Goal: Task Accomplishment & Management: Complete application form

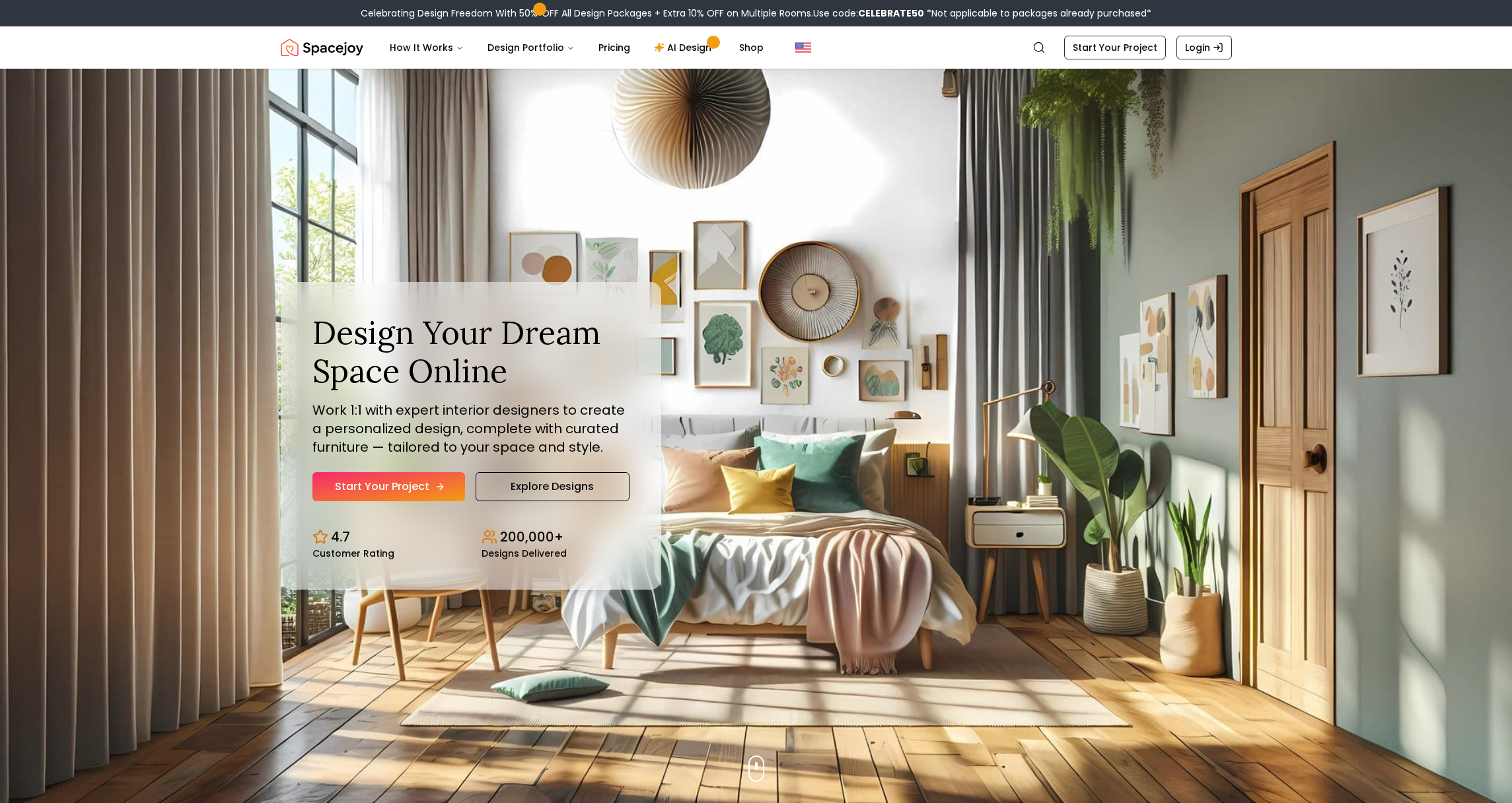
click at [420, 482] on link "Start Your Project" at bounding box center [389, 486] width 153 height 29
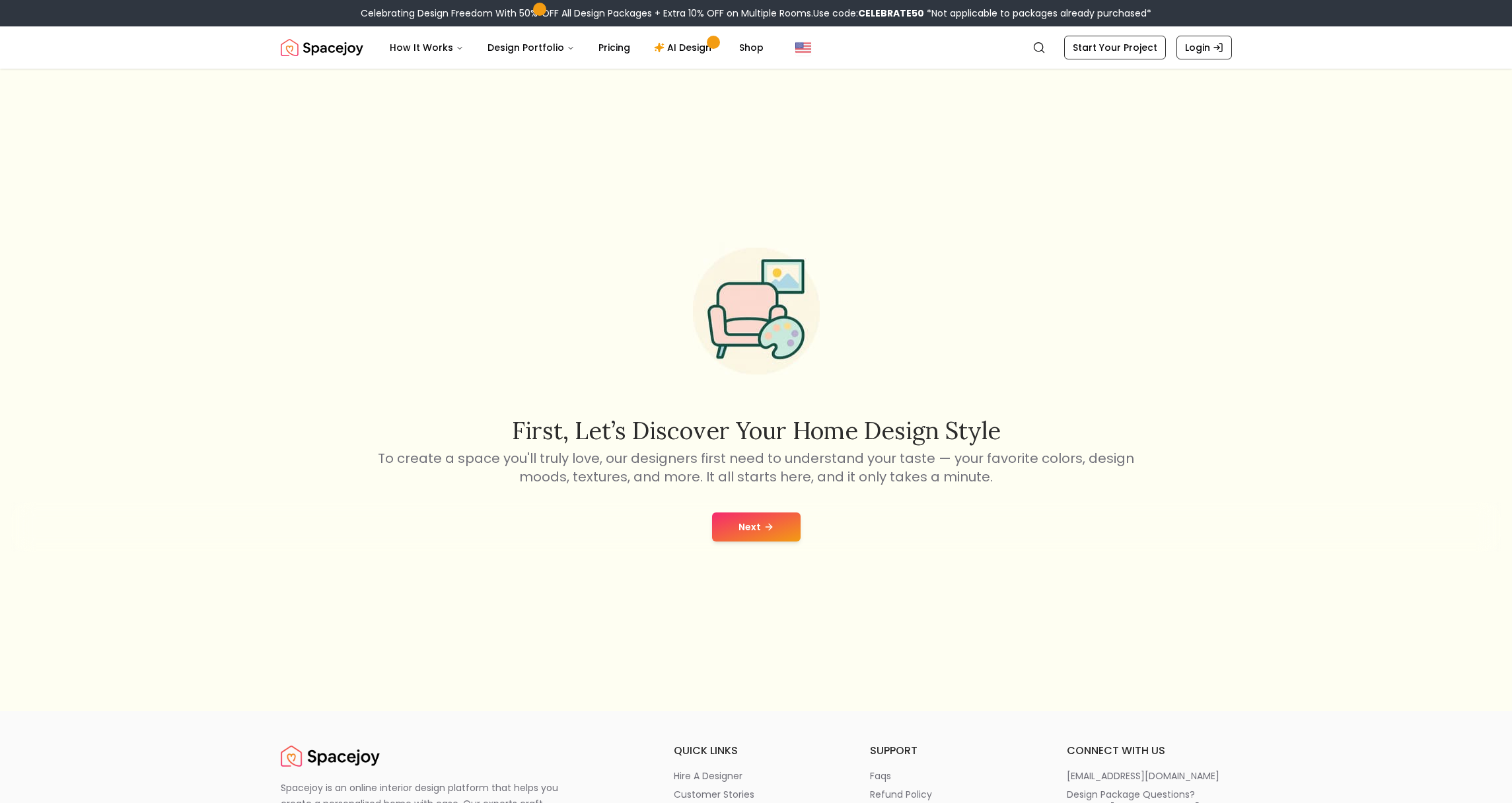
click at [732, 517] on button "Next" at bounding box center [756, 527] width 88 height 29
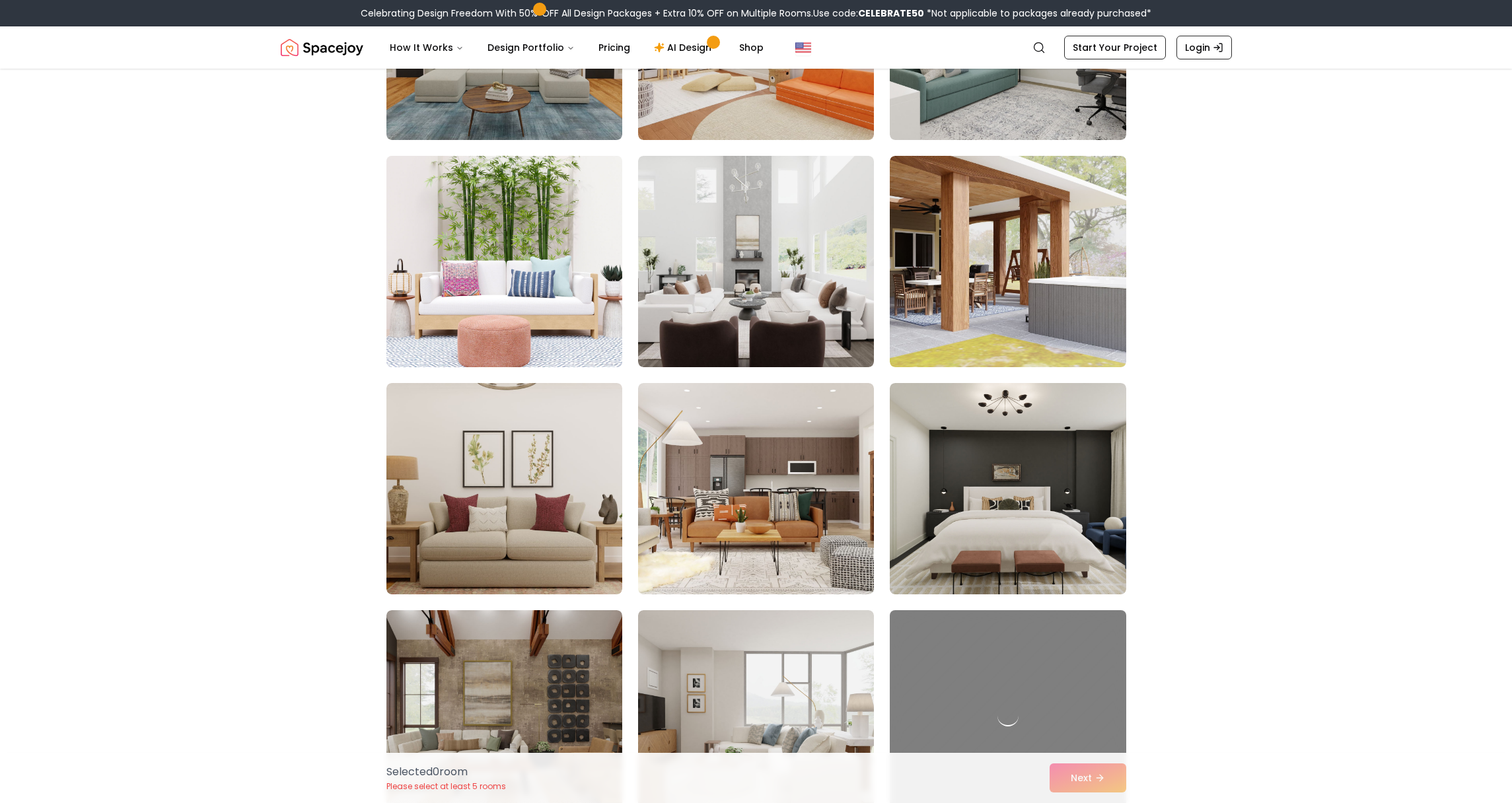
scroll to position [254, 0]
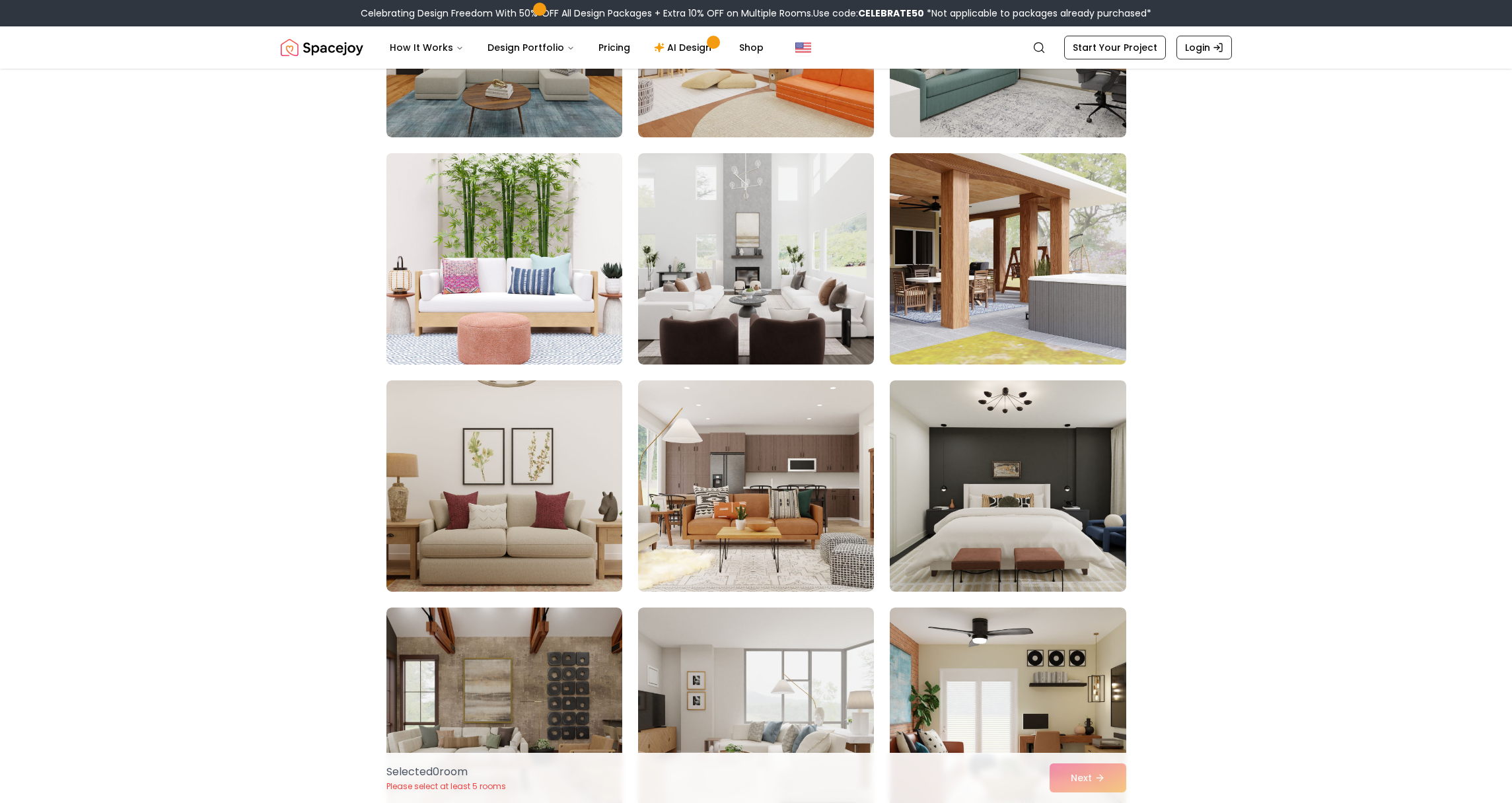
click at [527, 302] on img at bounding box center [504, 259] width 248 height 222
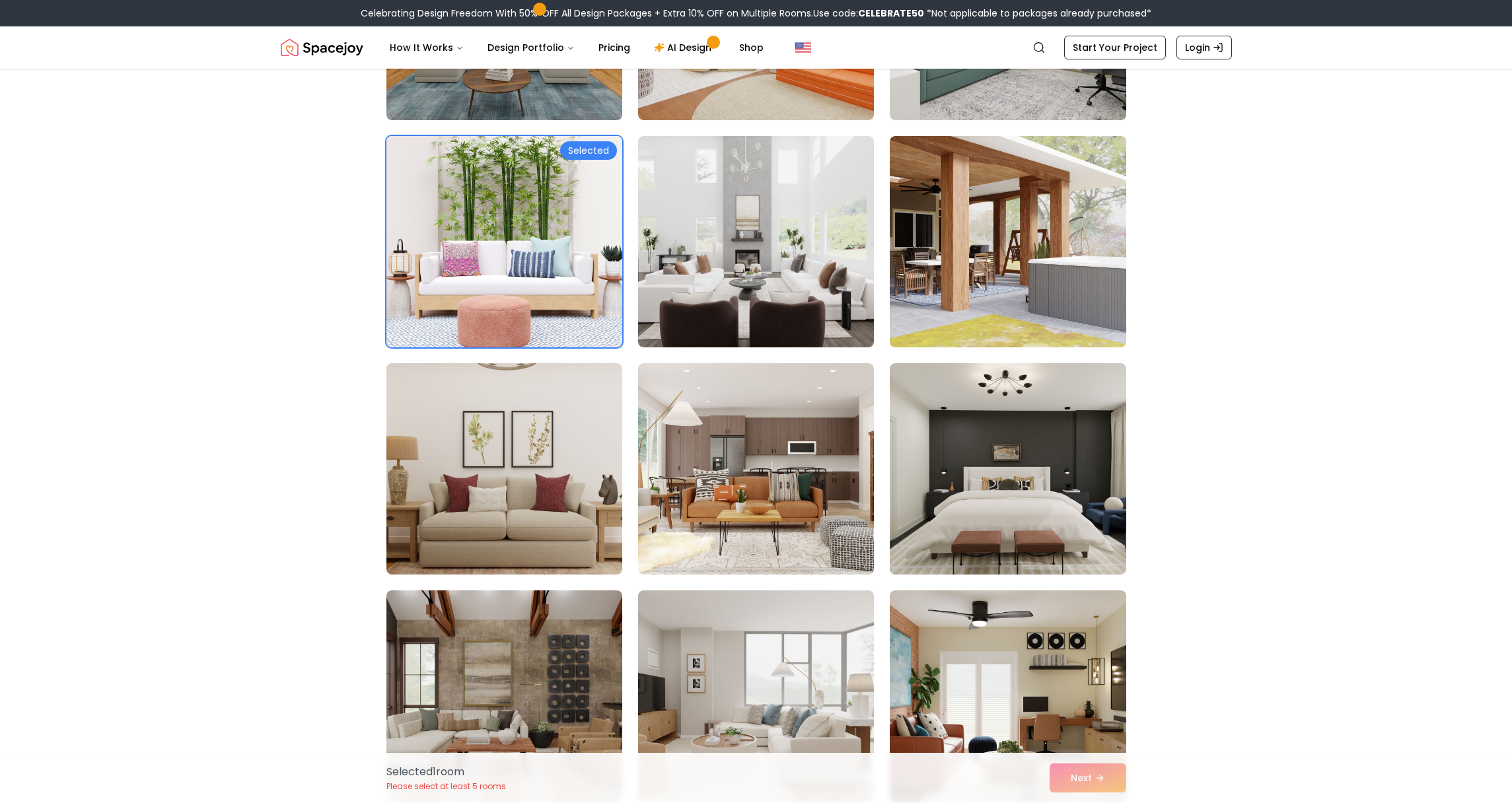
click at [604, 155] on div "Selected" at bounding box center [588, 151] width 57 height 19
click at [602, 159] on img at bounding box center [504, 242] width 248 height 222
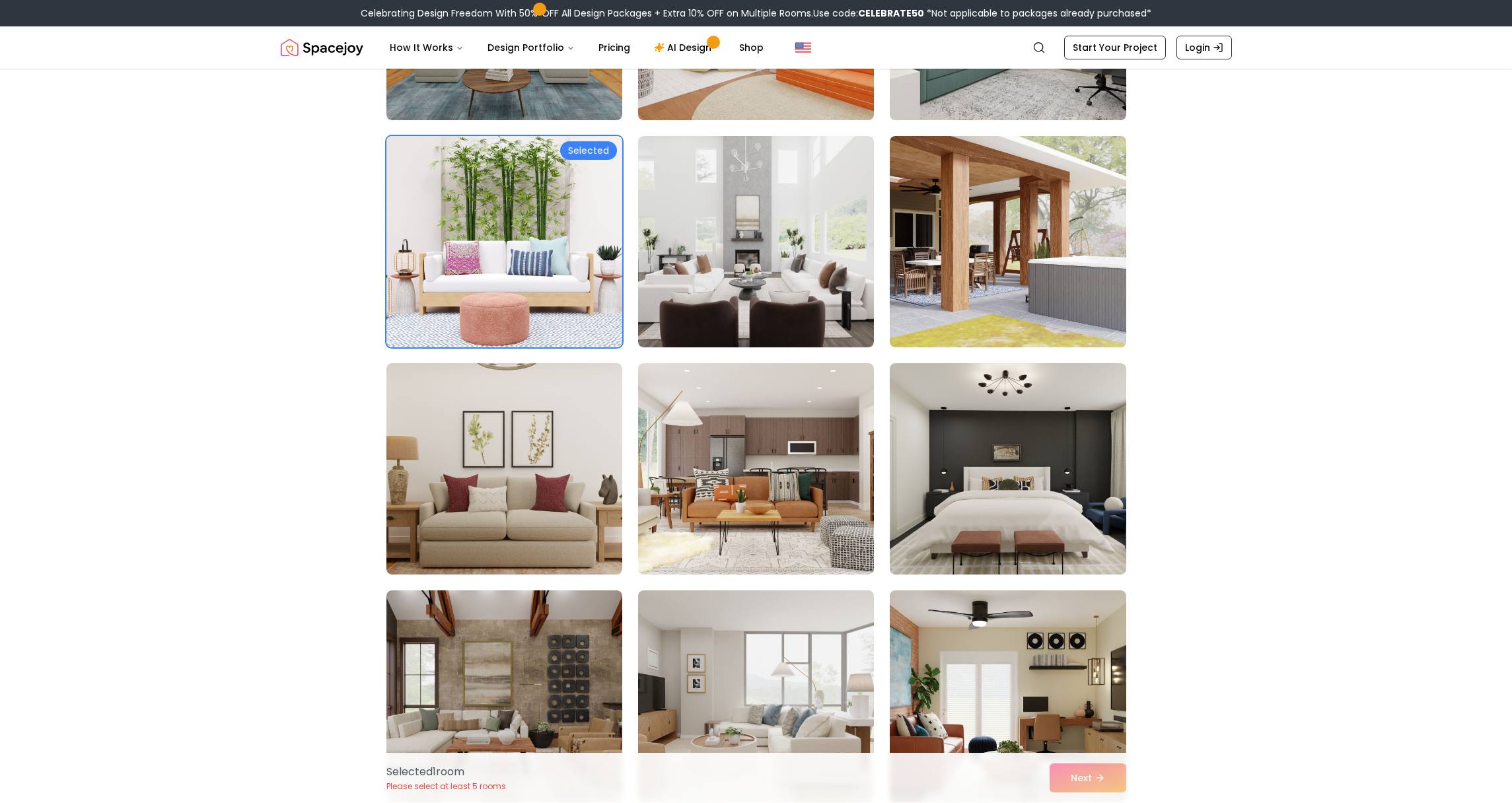
click at [1102, 775] on div "Selected 1 room Please select at least 5 rooms Next" at bounding box center [756, 778] width 761 height 50
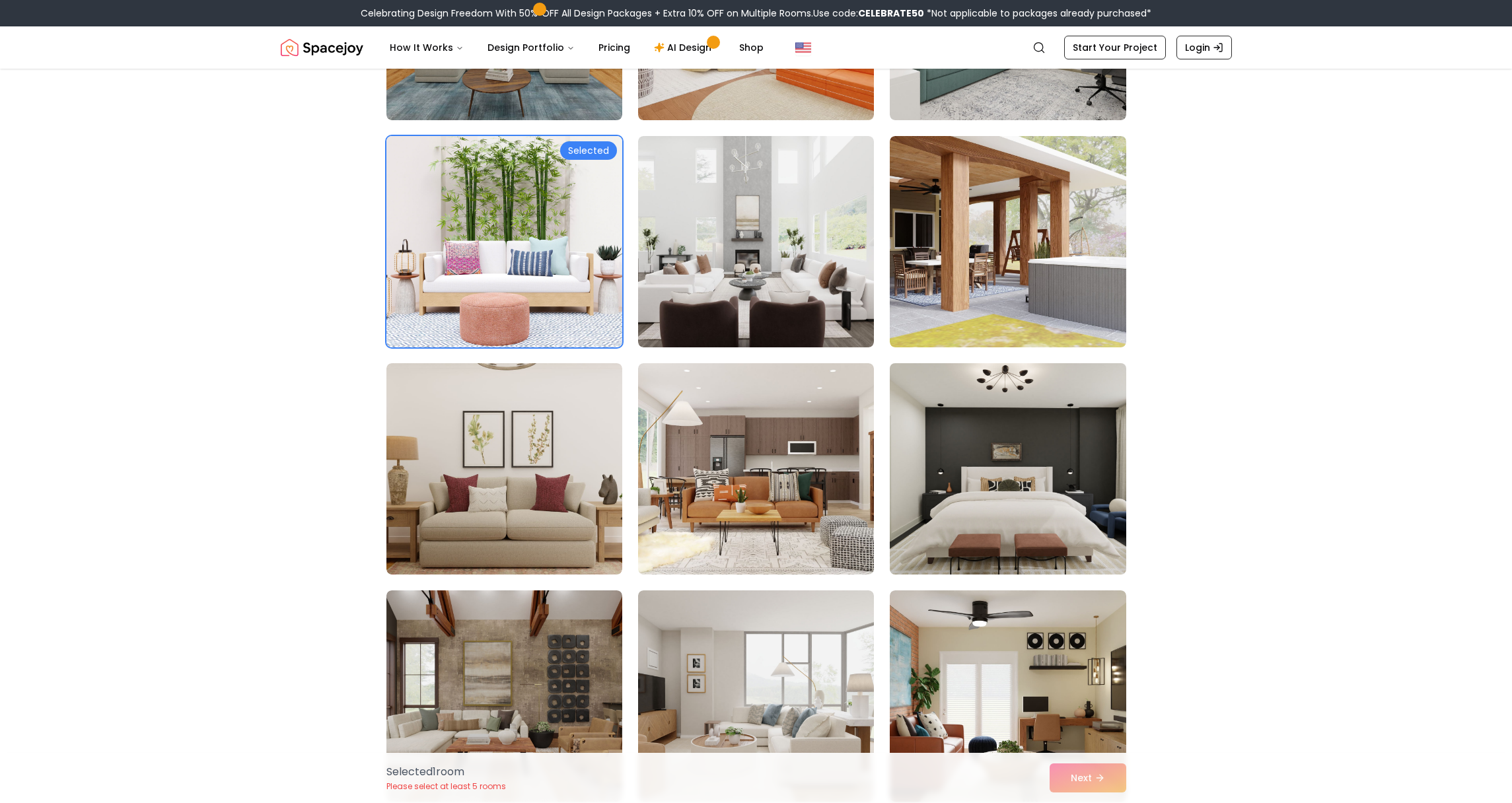
click at [1092, 462] on img at bounding box center [1007, 469] width 248 height 222
click at [1108, 380] on div "Selected" at bounding box center [1092, 378] width 57 height 19
click at [1195, 48] on link "Login" at bounding box center [1204, 48] width 56 height 24
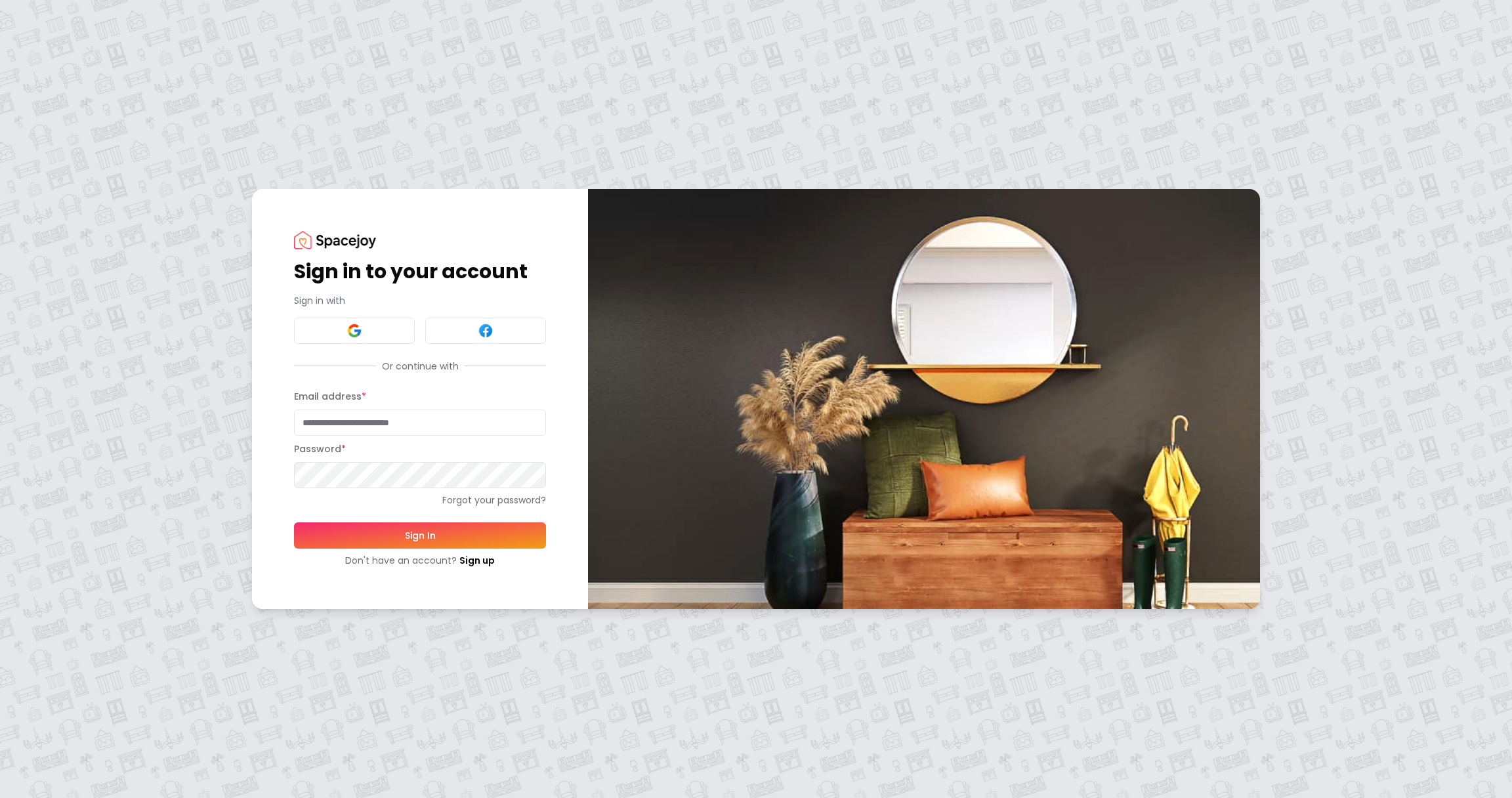
click at [366, 317] on div "Sign in with" at bounding box center [420, 319] width 252 height 50
click at [366, 323] on button at bounding box center [354, 331] width 121 height 26
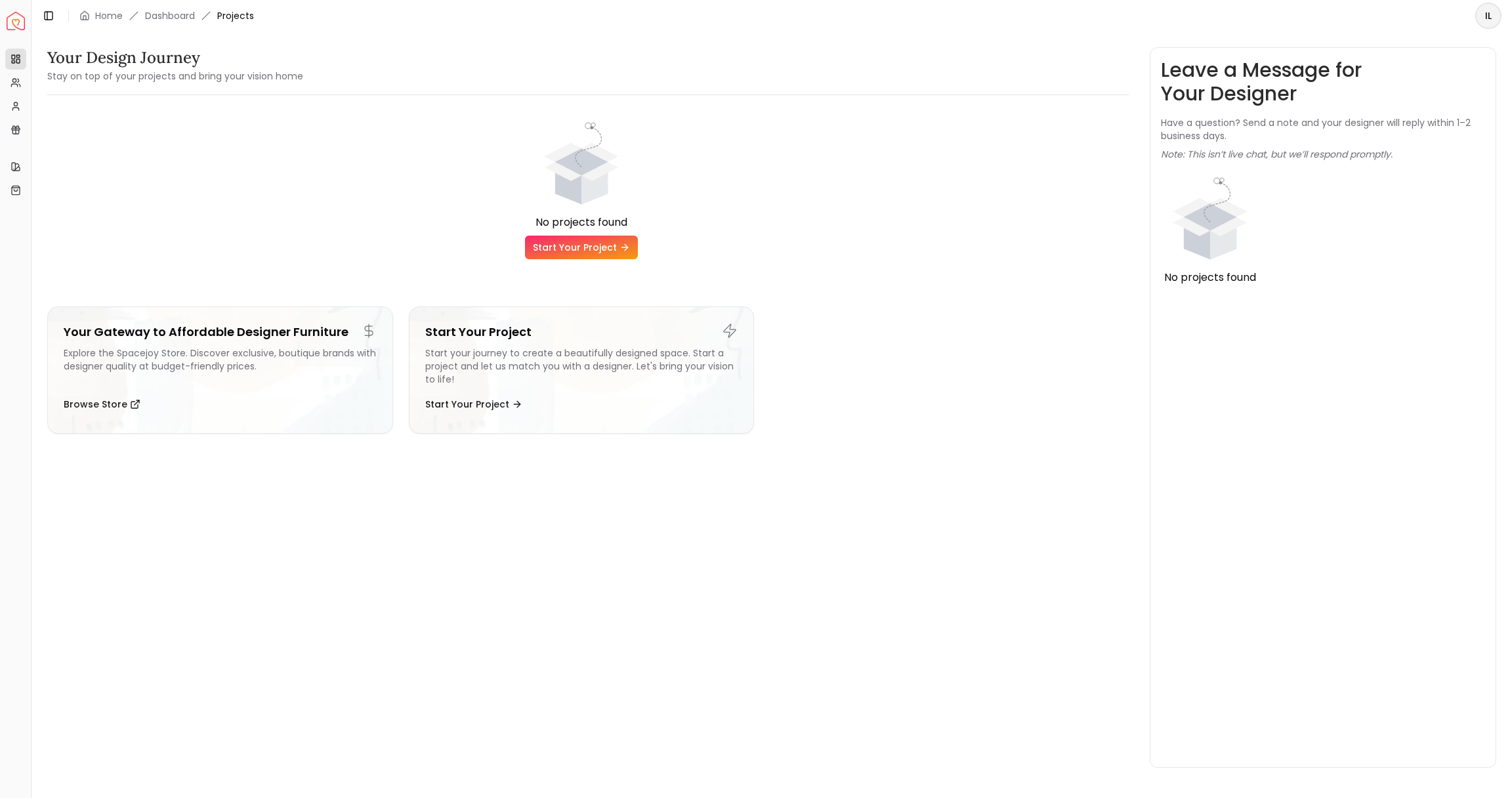
click at [592, 245] on link "Start Your Project" at bounding box center [582, 247] width 113 height 24
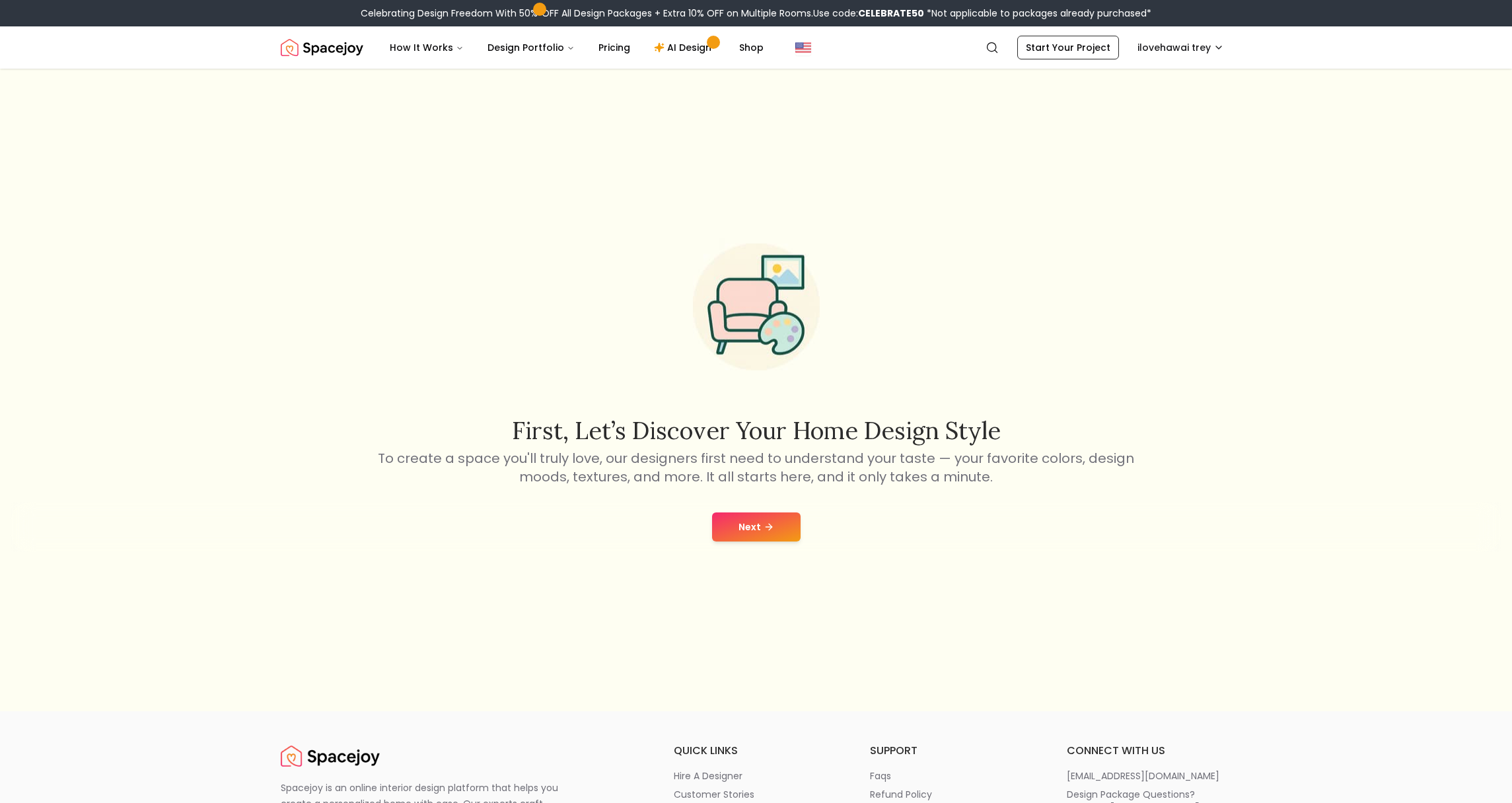
click at [760, 553] on div "First, let’s discover your home design style To create a space you'll truly lov…" at bounding box center [756, 390] width 1512 height 642
click at [754, 537] on button "Next" at bounding box center [756, 527] width 88 height 29
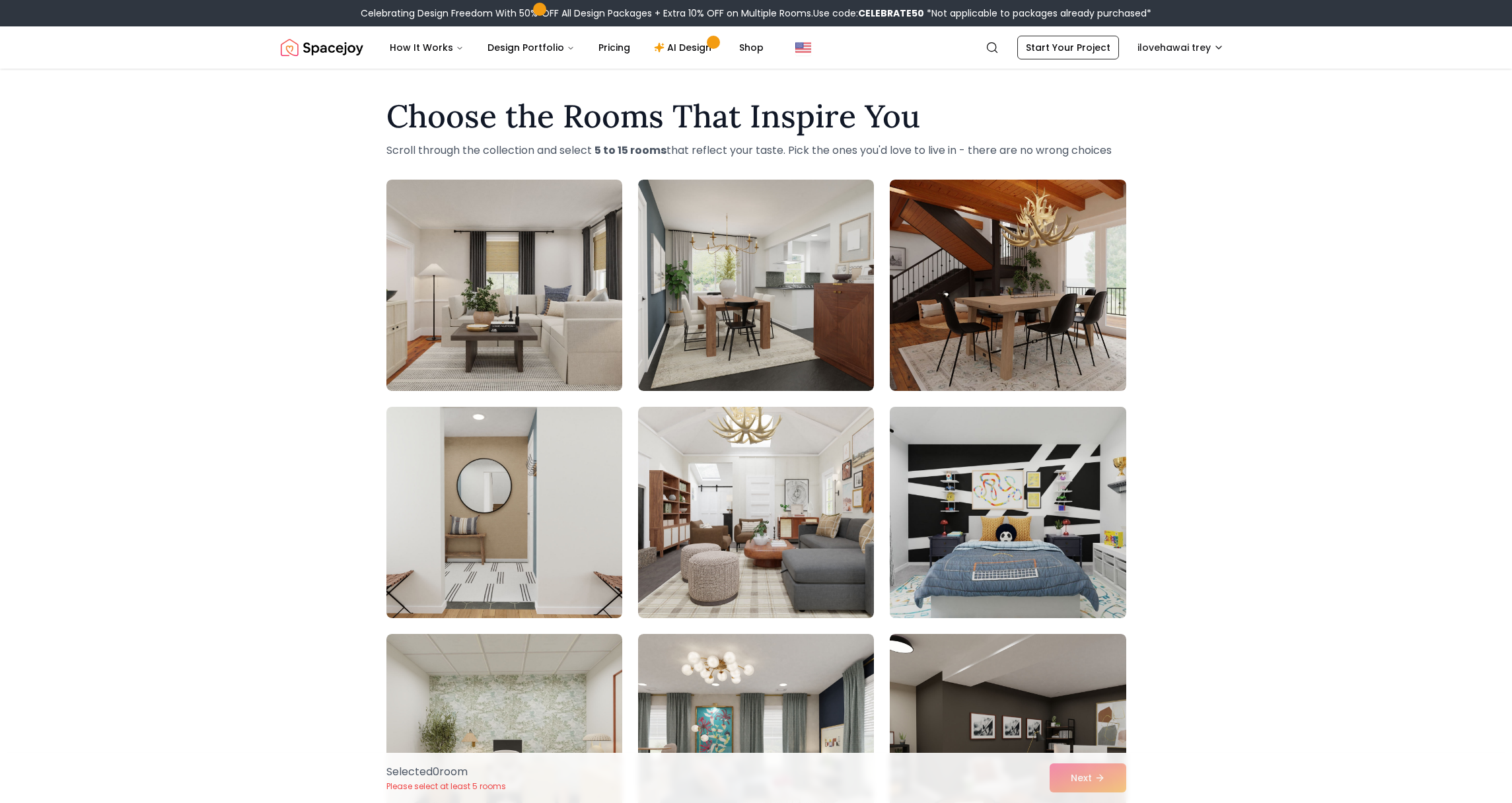
click at [949, 473] on img at bounding box center [1007, 513] width 248 height 222
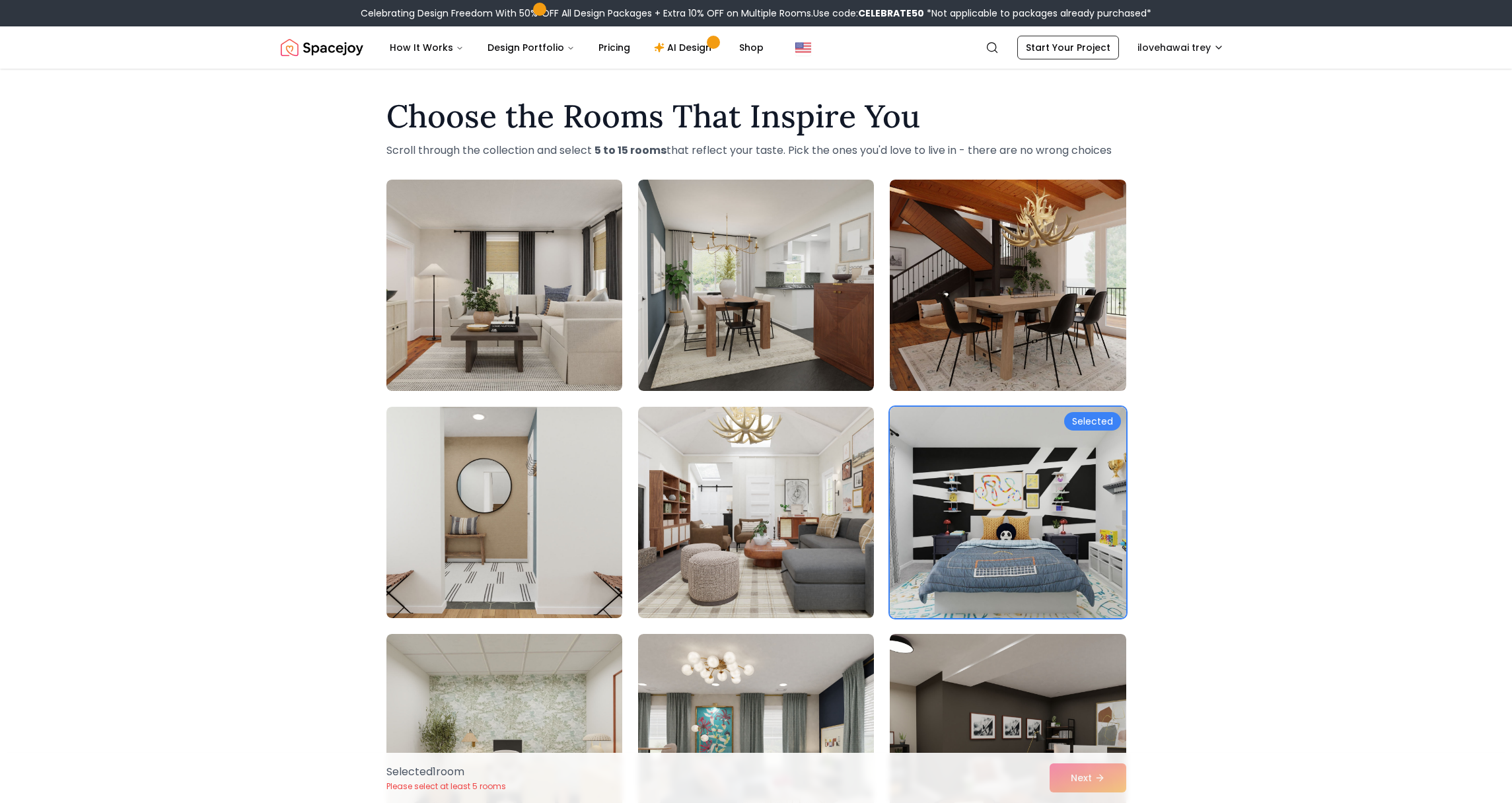
scroll to position [677, 0]
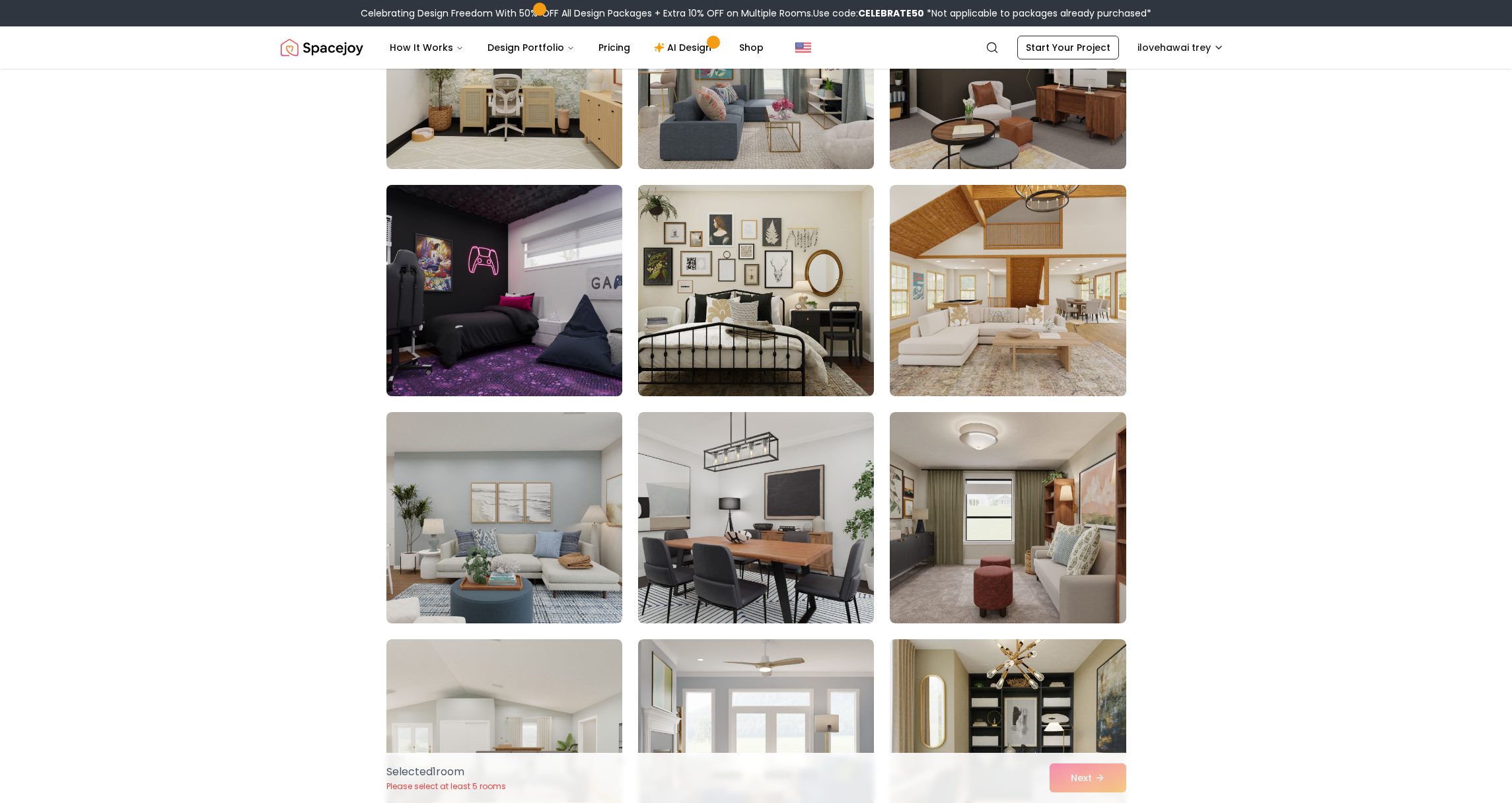
click at [497, 334] on img at bounding box center [504, 290] width 248 height 222
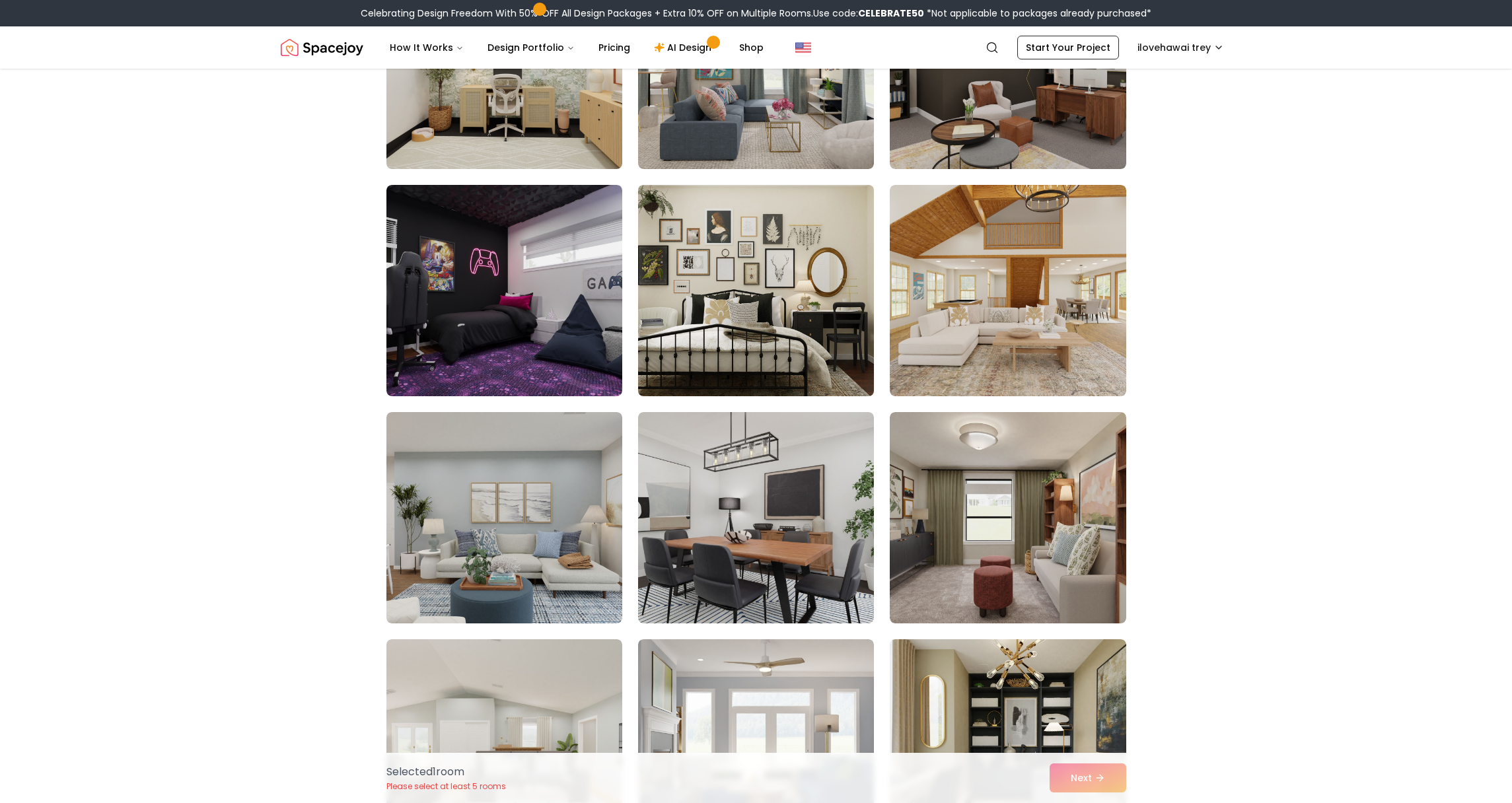
scroll to position [715, 0]
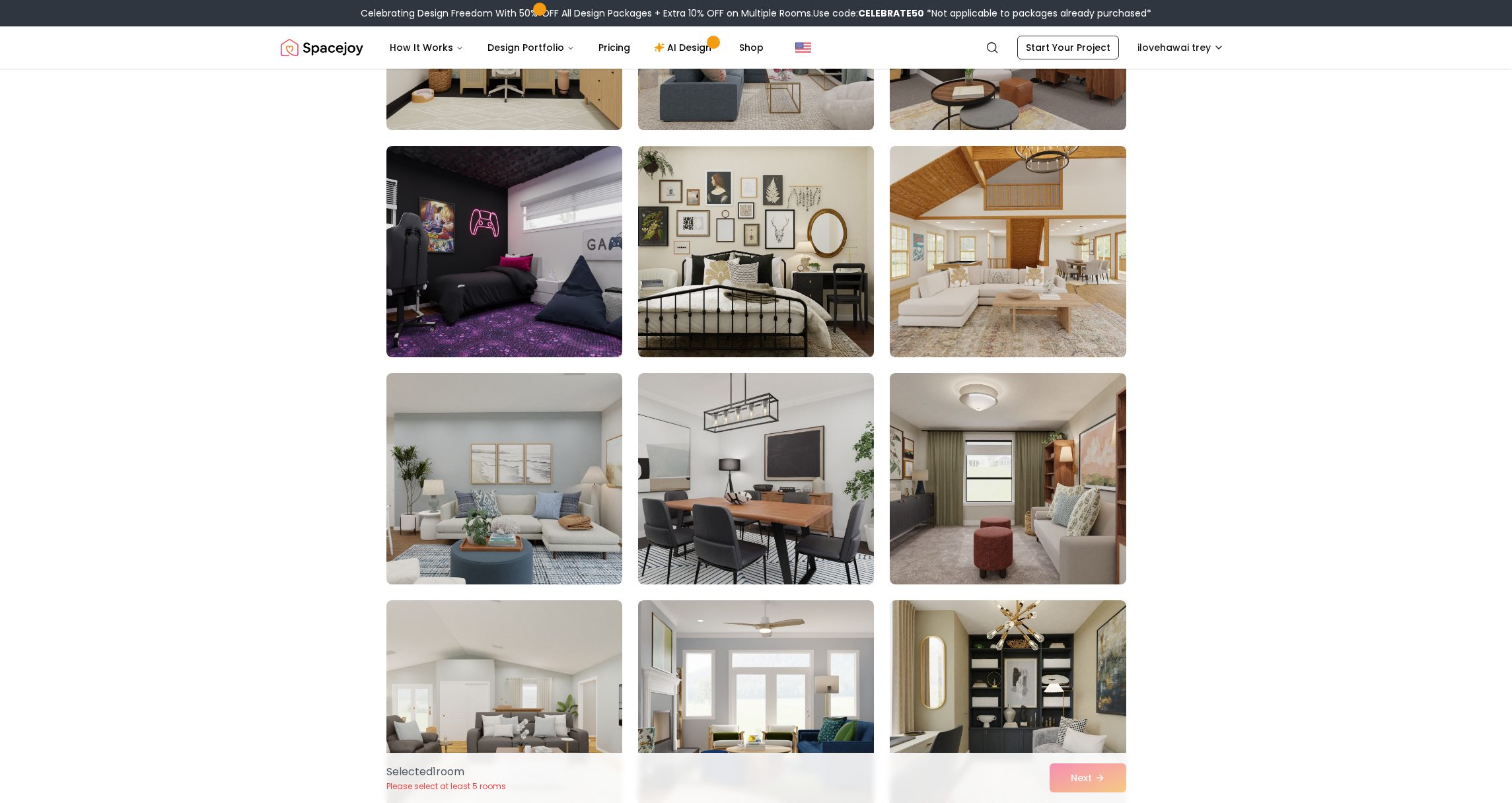
click at [763, 298] on img at bounding box center [756, 252] width 248 height 222
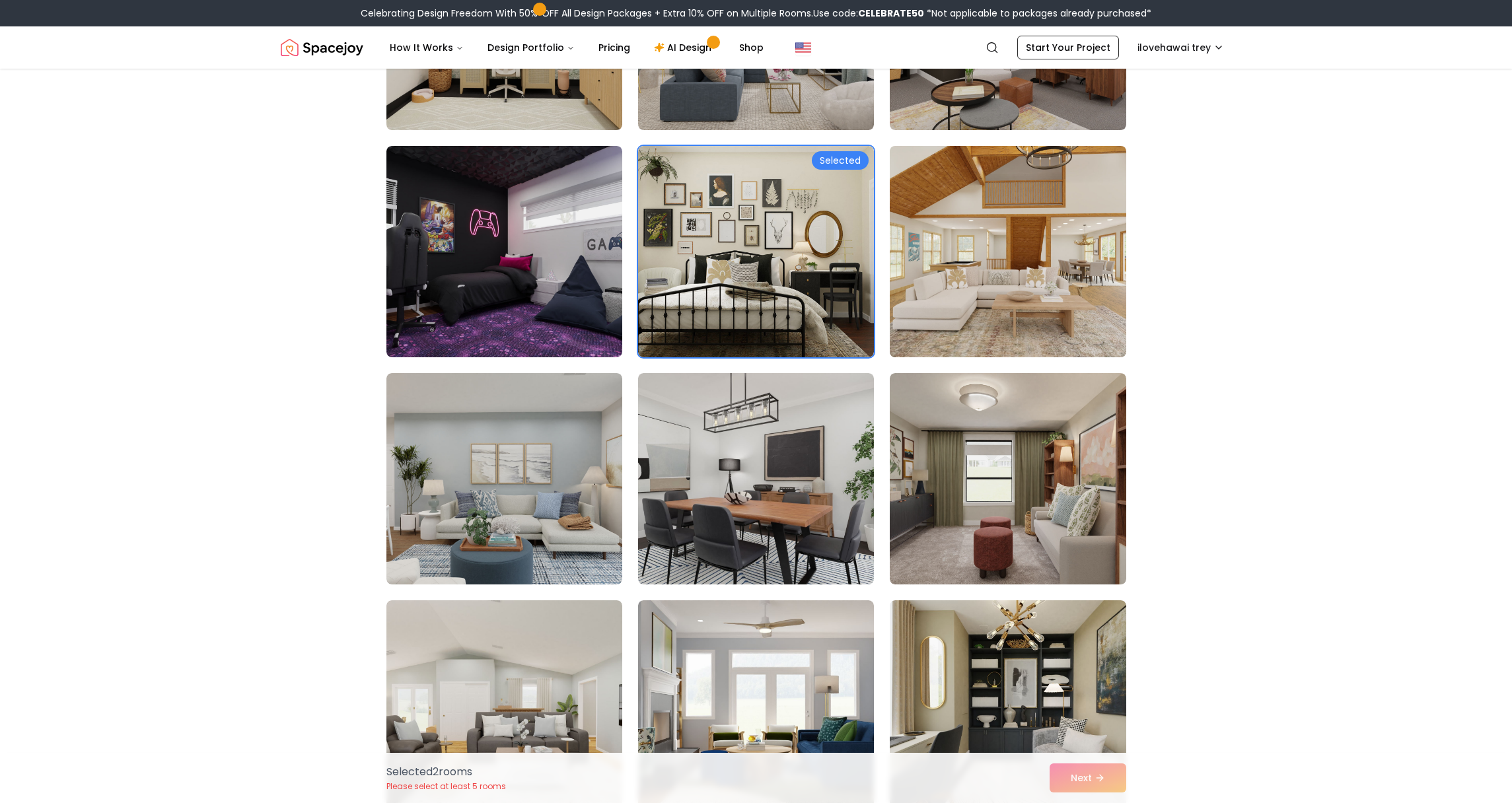
click at [936, 298] on img at bounding box center [1007, 252] width 248 height 222
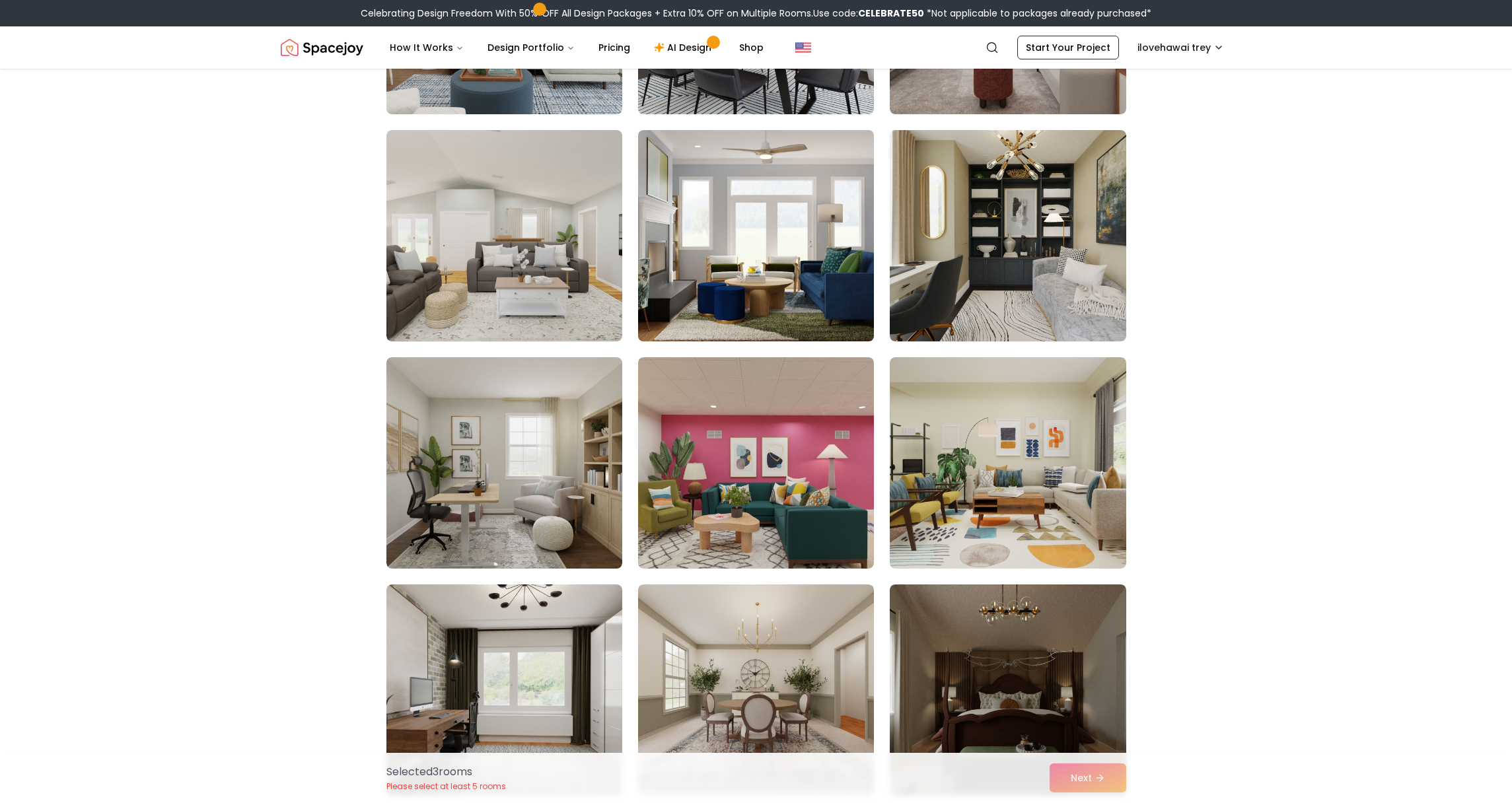
scroll to position [1511, 0]
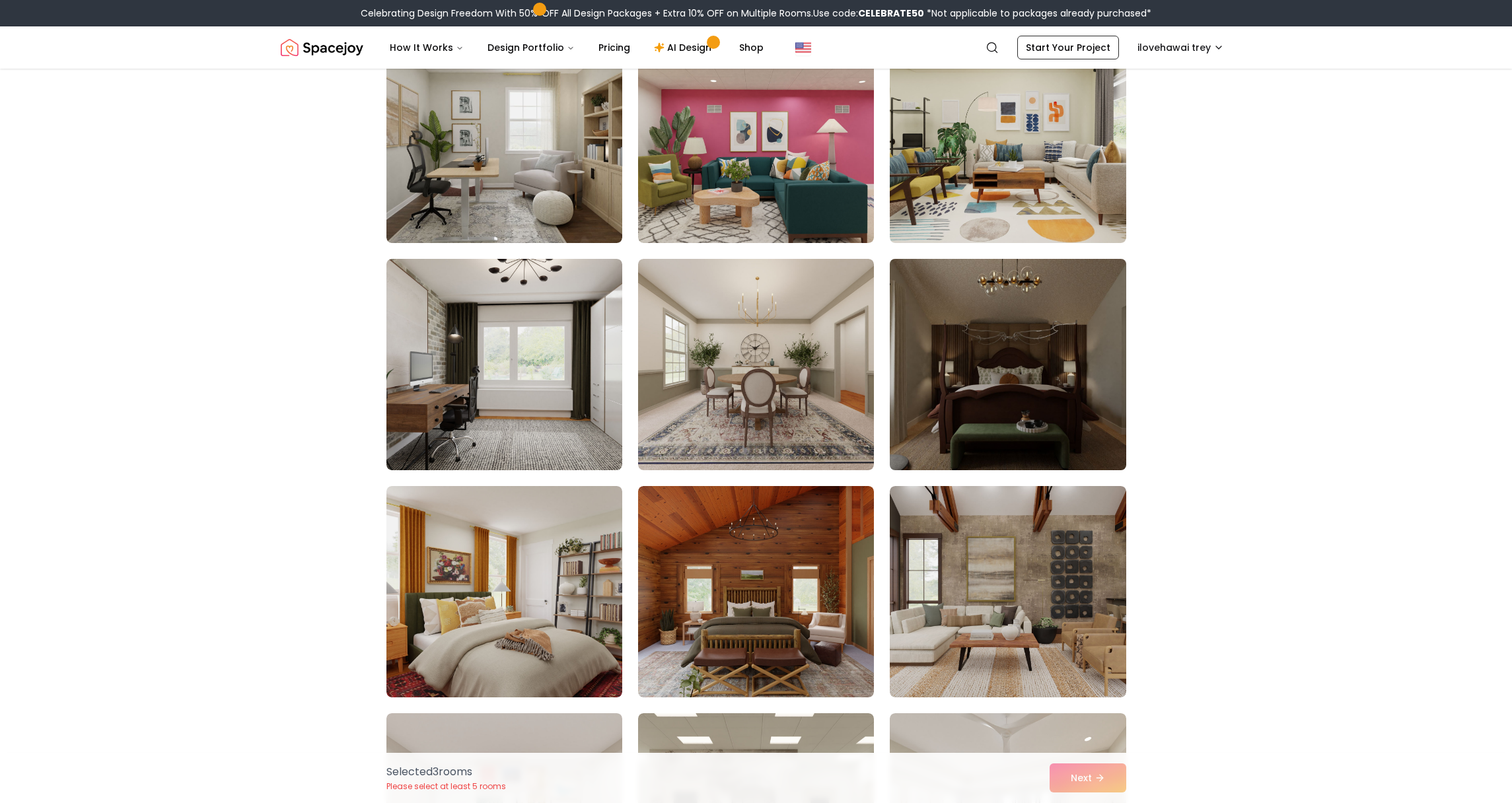
click at [990, 311] on img at bounding box center [1007, 365] width 248 height 222
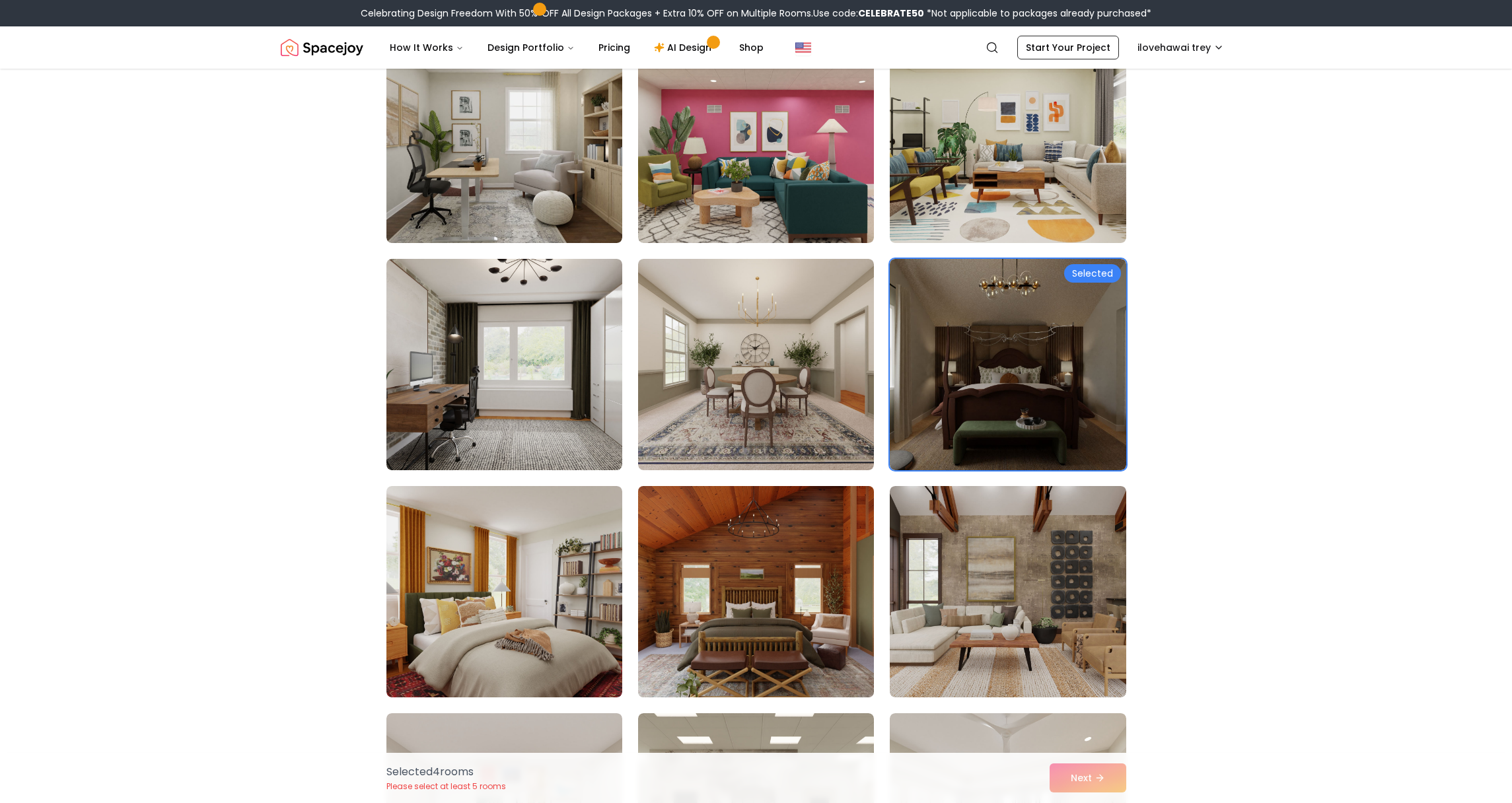
click at [839, 549] on img at bounding box center [756, 592] width 248 height 222
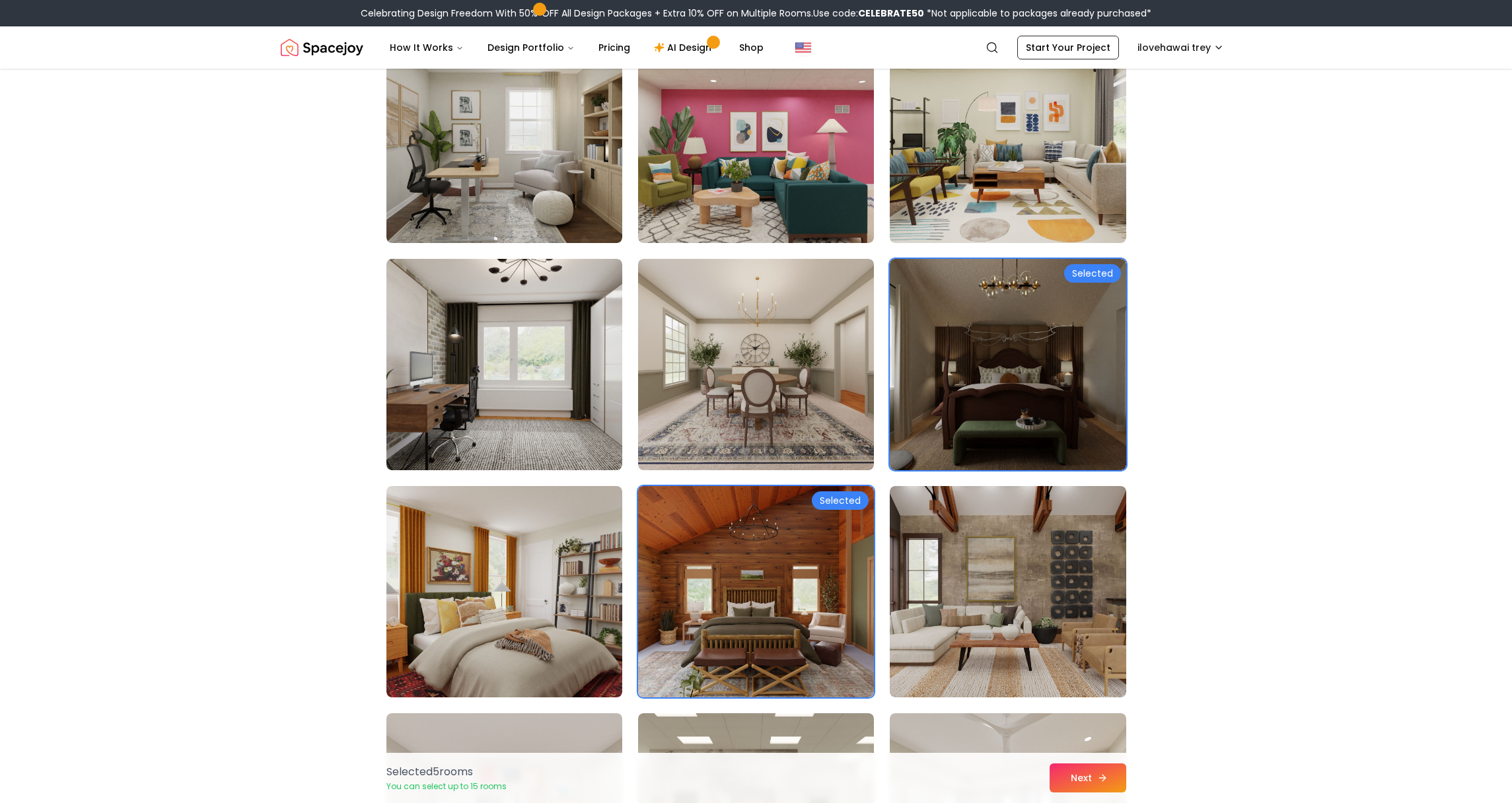
click at [1087, 781] on button "Next" at bounding box center [1088, 778] width 76 height 29
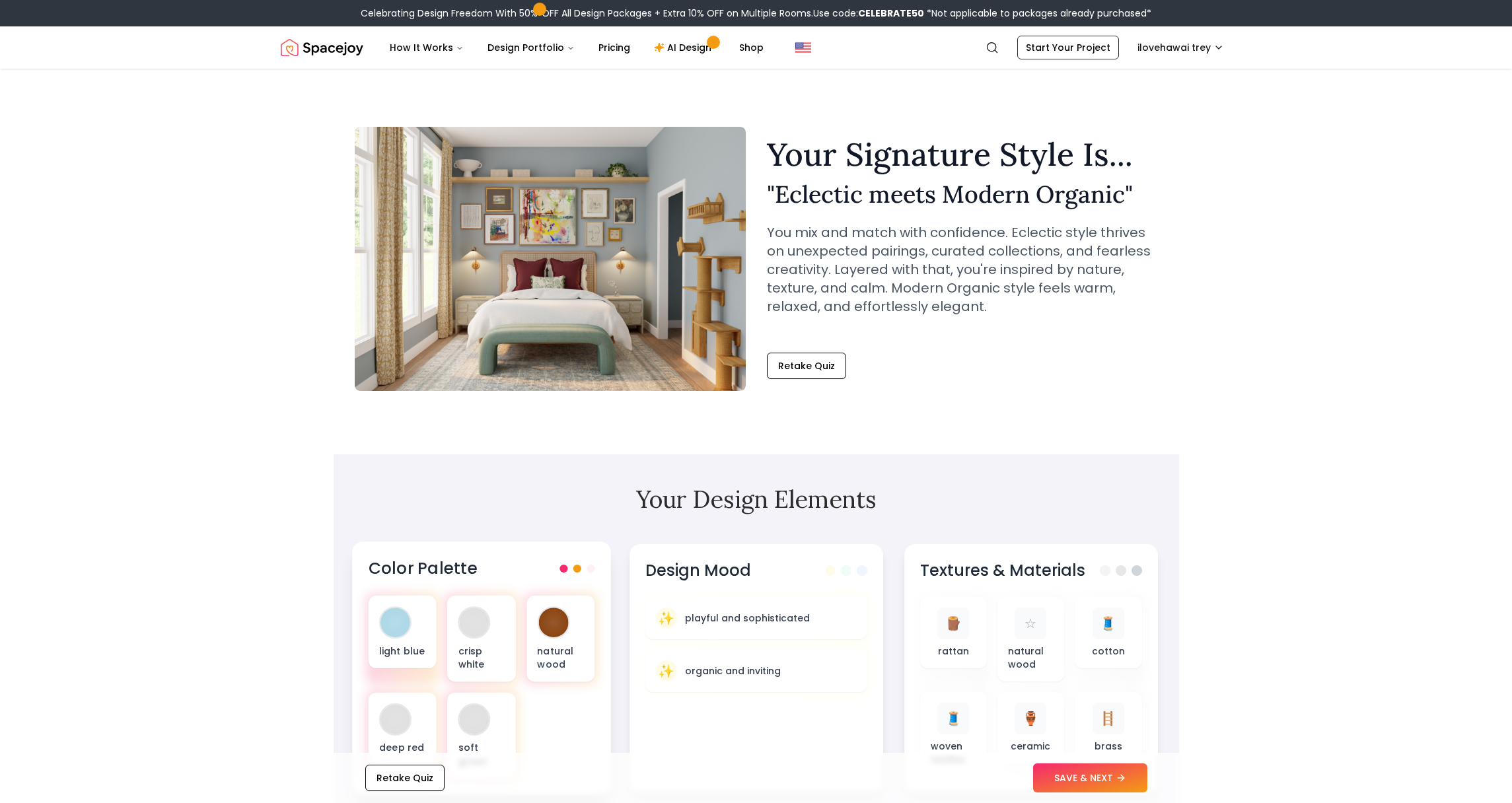
scroll to position [52, 0]
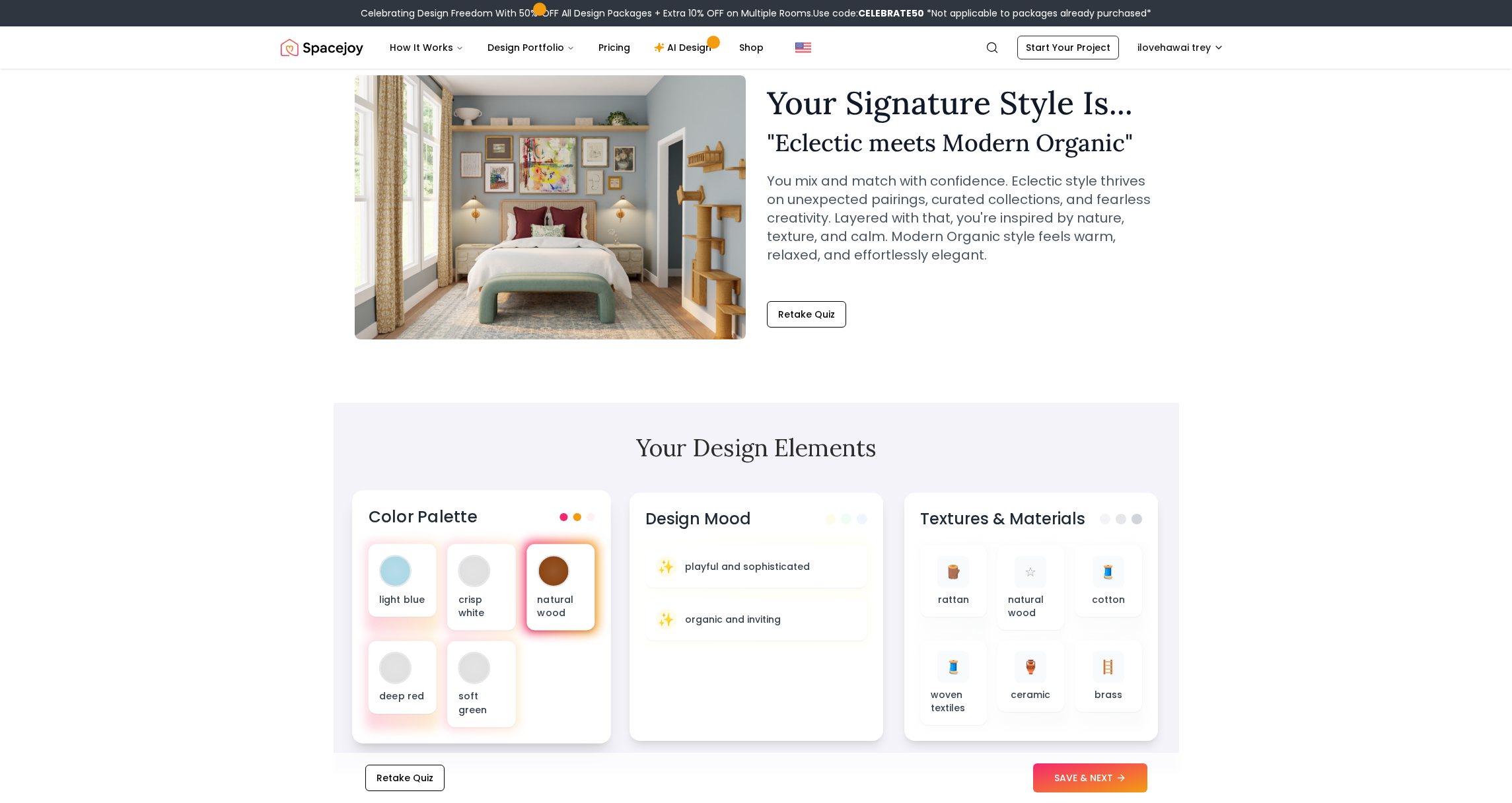
click at [580, 560] on div "natural wood" at bounding box center [560, 587] width 68 height 86
click at [572, 563] on div "natural wood" at bounding box center [560, 587] width 68 height 86
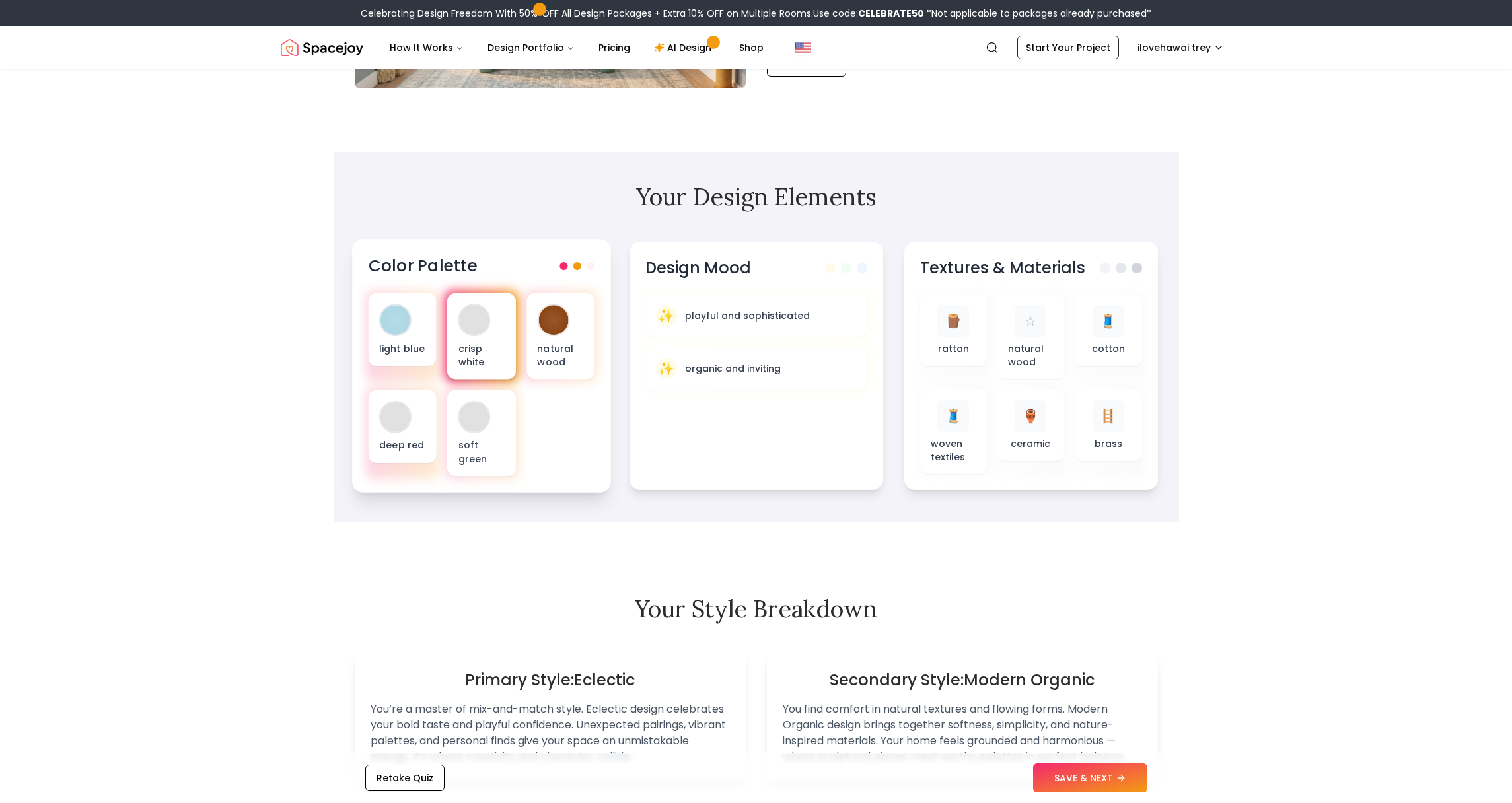
click at [507, 335] on div "crisp white" at bounding box center [481, 336] width 68 height 86
click at [385, 352] on p "light blue" at bounding box center [402, 348] width 47 height 13
click at [564, 329] on div at bounding box center [553, 320] width 29 height 29
click at [742, 323] on div "✨ playful and sophisticated" at bounding box center [756, 315] width 205 height 22
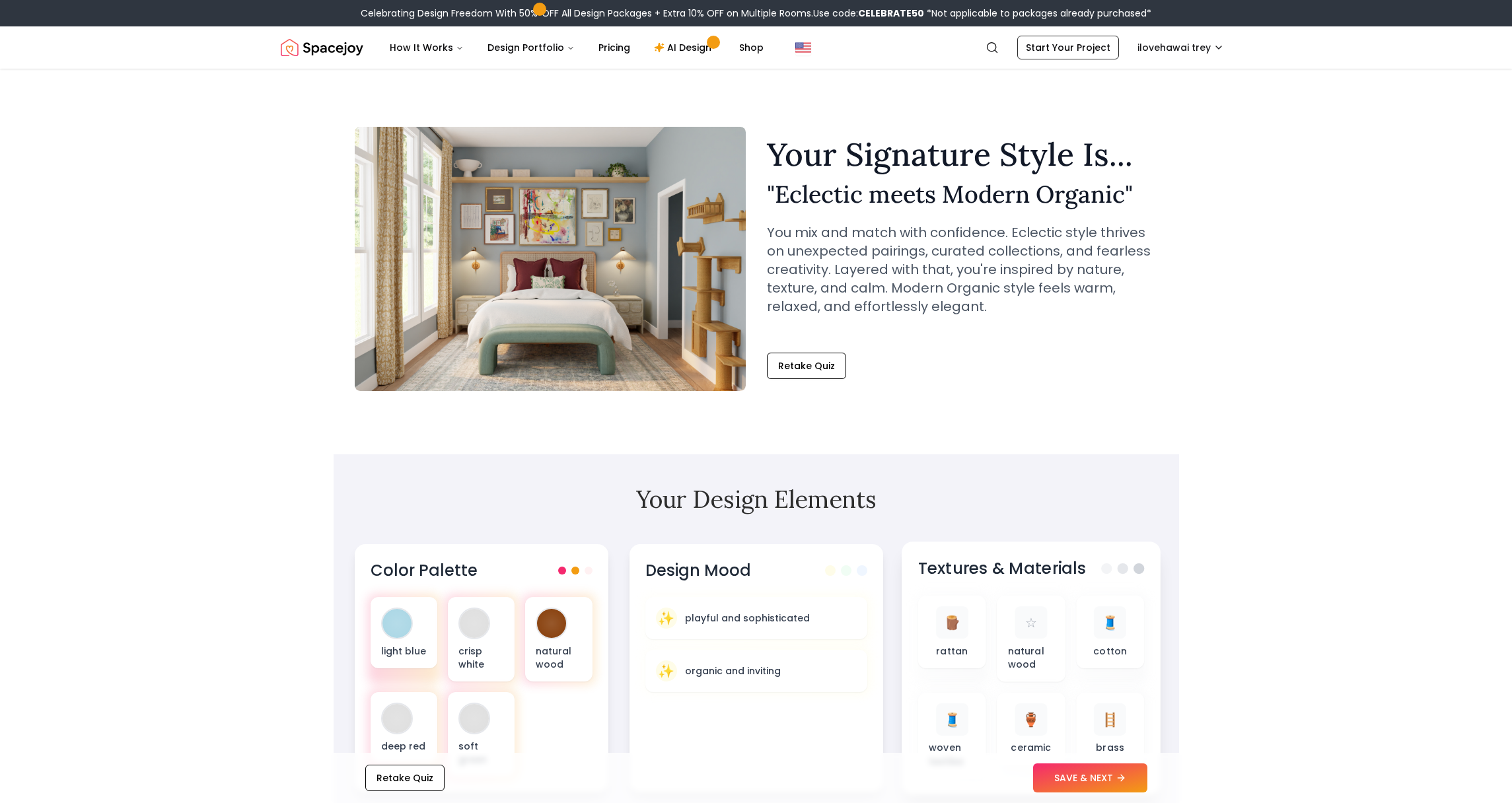
scroll to position [269, 0]
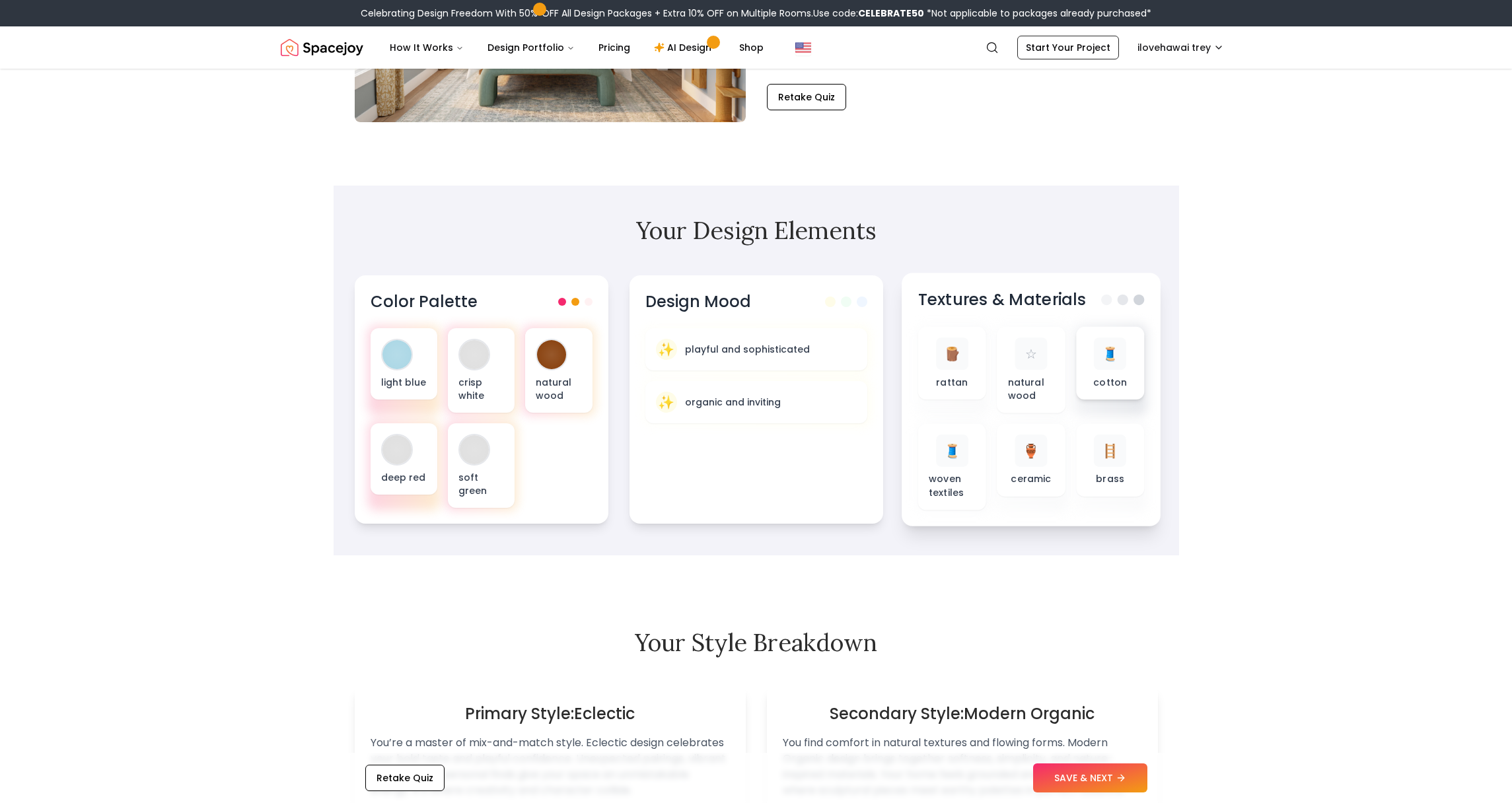
click at [1099, 381] on p "cotton" at bounding box center [1110, 382] width 33 height 13
click at [1105, 354] on span "🧵" at bounding box center [1110, 353] width 17 height 19
click at [952, 367] on div "🪵" at bounding box center [951, 353] width 32 height 32
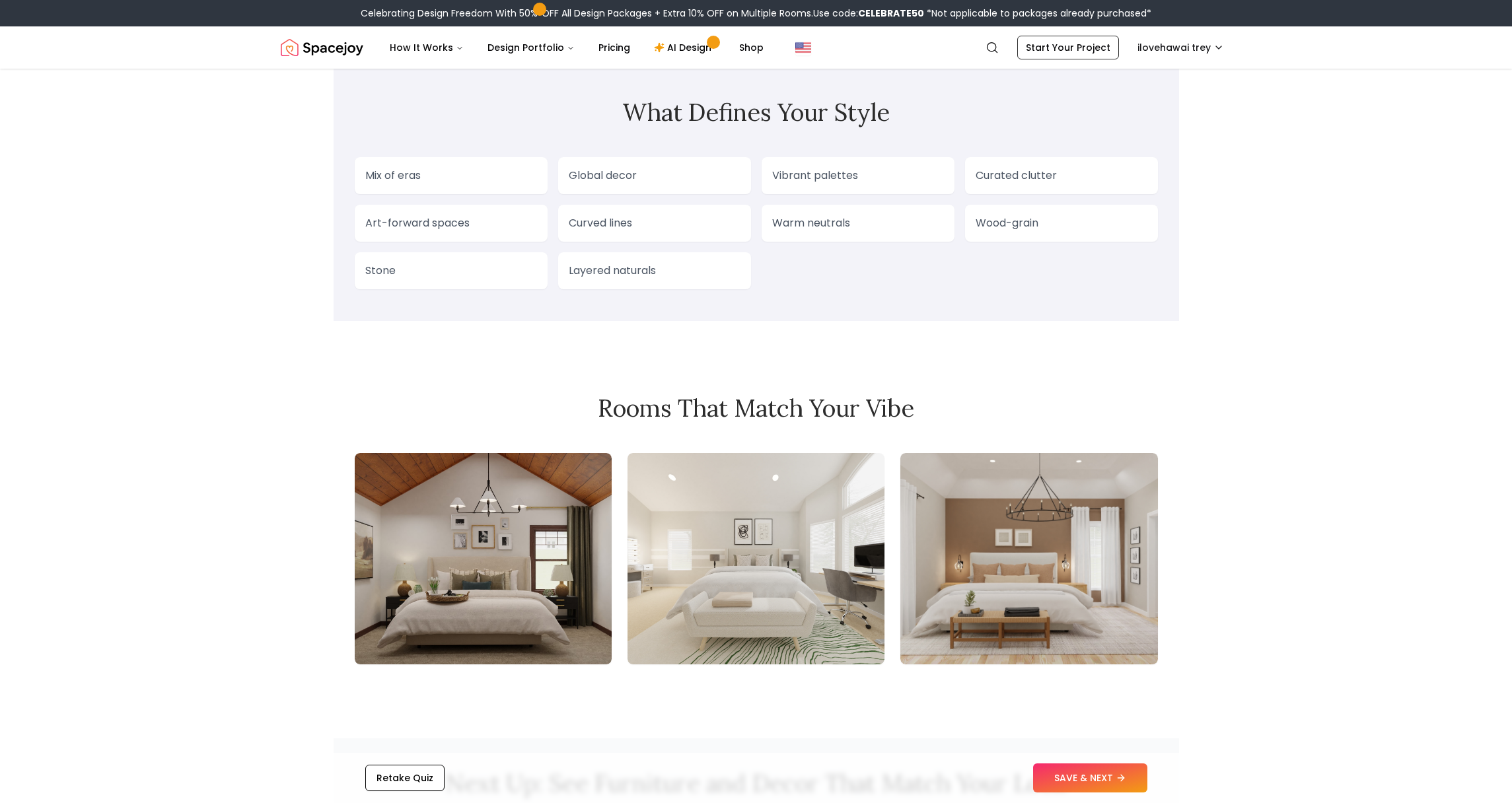
scroll to position [1059, 0]
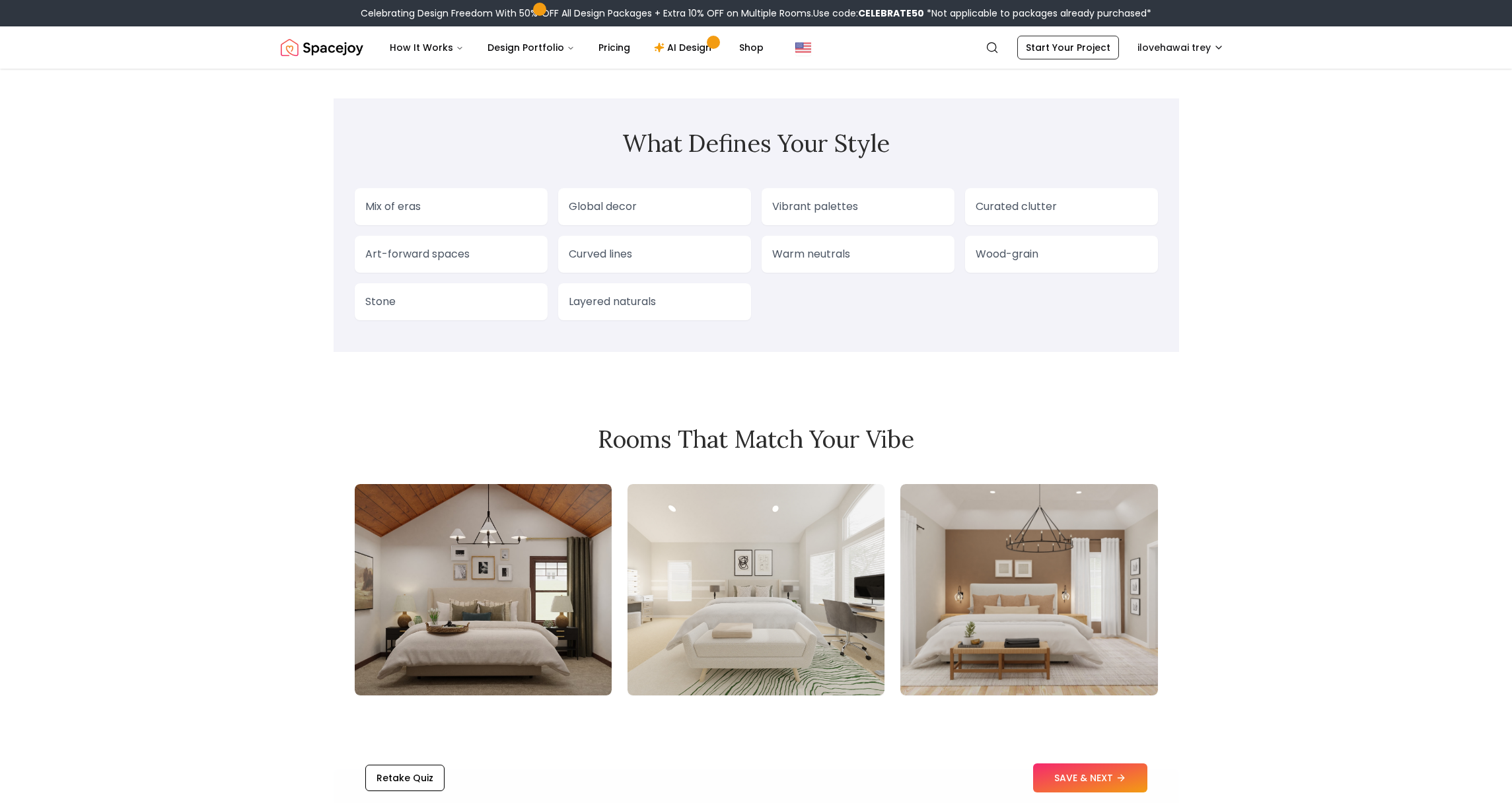
click at [488, 247] on p "Art-forward spaces" at bounding box center [451, 254] width 172 height 16
click at [464, 258] on p "Art-forward spaces" at bounding box center [451, 254] width 172 height 16
click at [824, 200] on p "Vibrant palettes" at bounding box center [858, 207] width 172 height 16
click at [819, 201] on p "Vibrant palettes" at bounding box center [858, 207] width 172 height 16
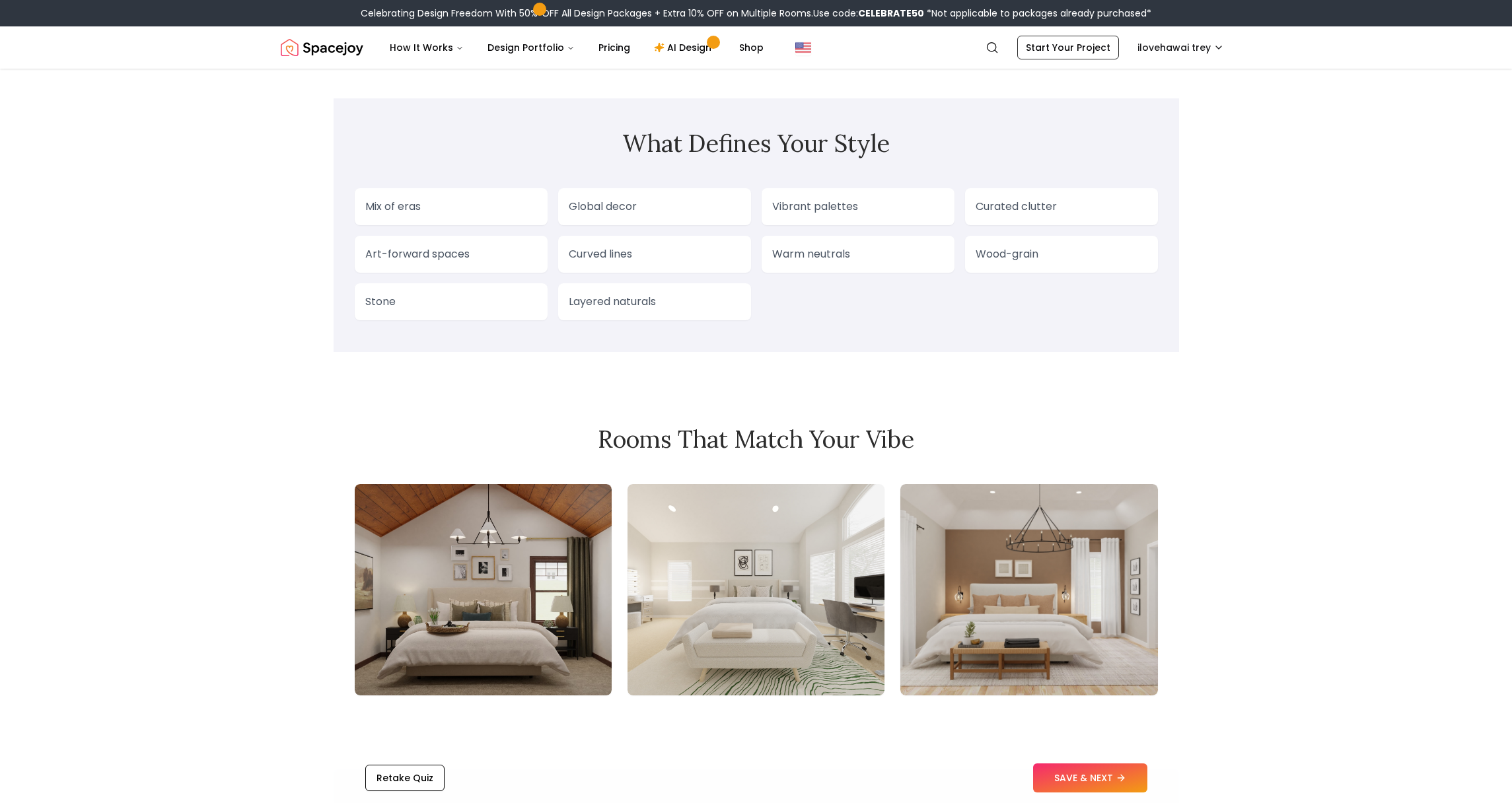
scroll to position [1324, 0]
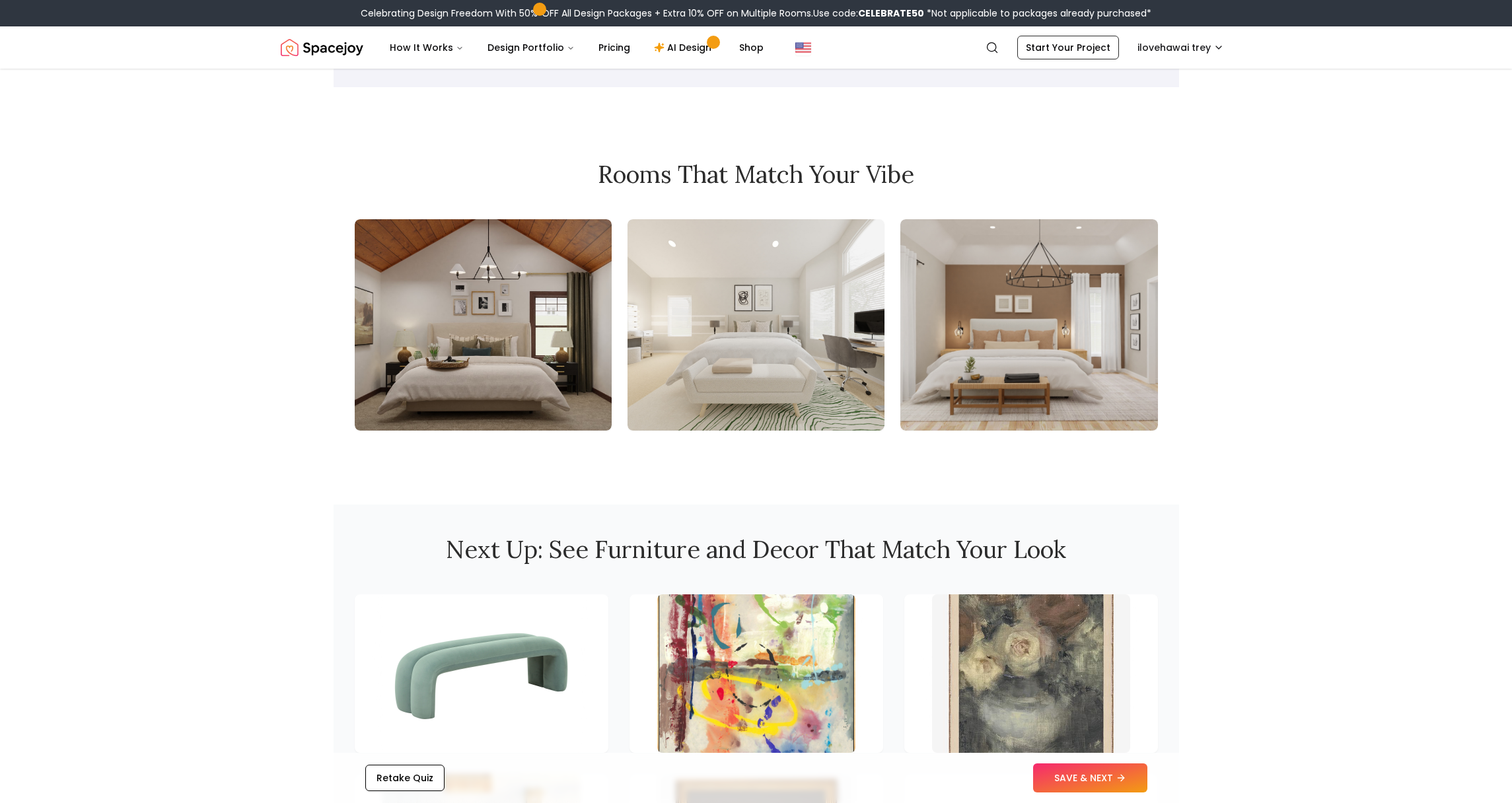
click at [563, 300] on img at bounding box center [483, 325] width 257 height 211
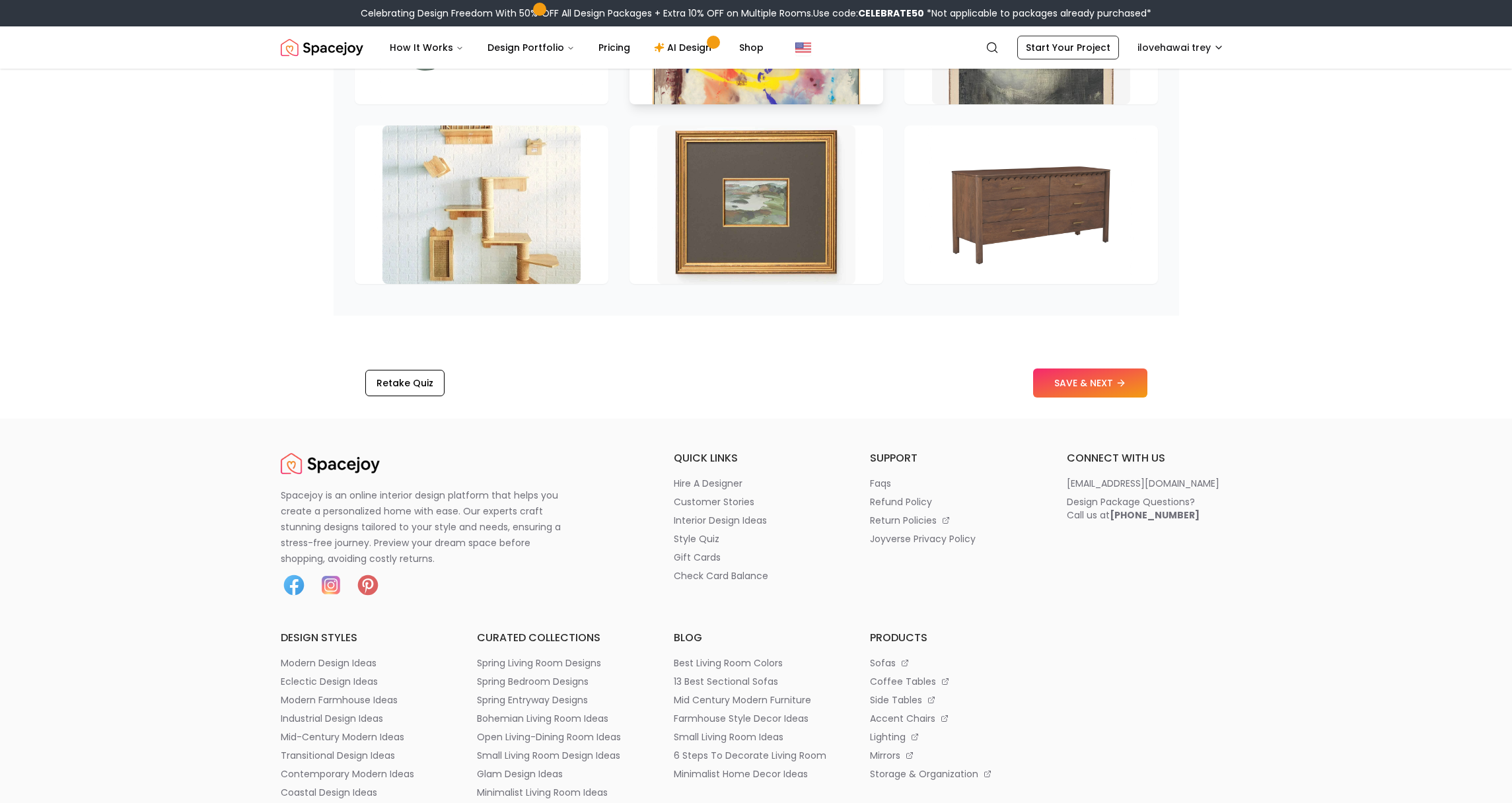
scroll to position [1748, 0]
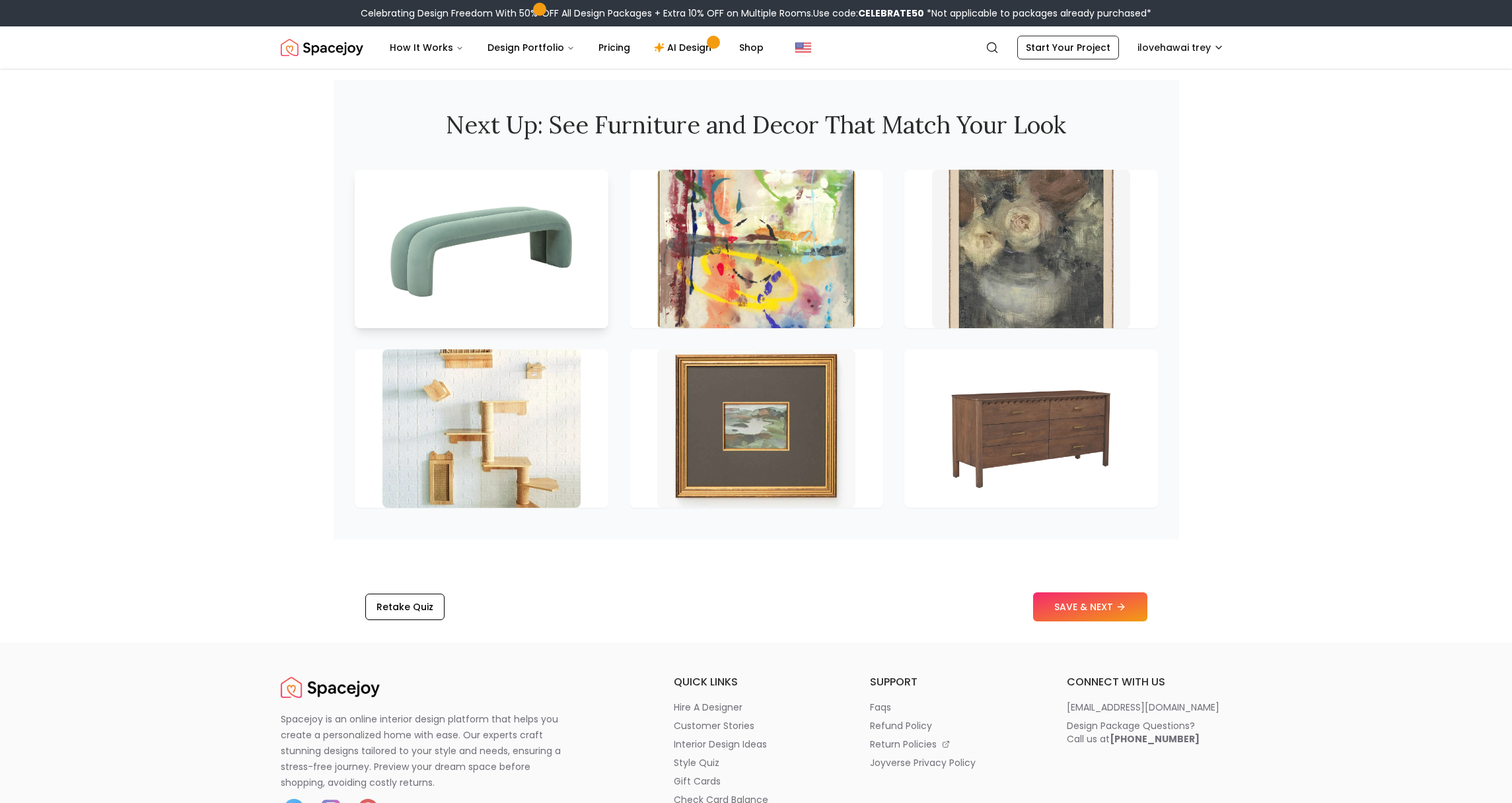
click at [551, 273] on img at bounding box center [481, 249] width 208 height 167
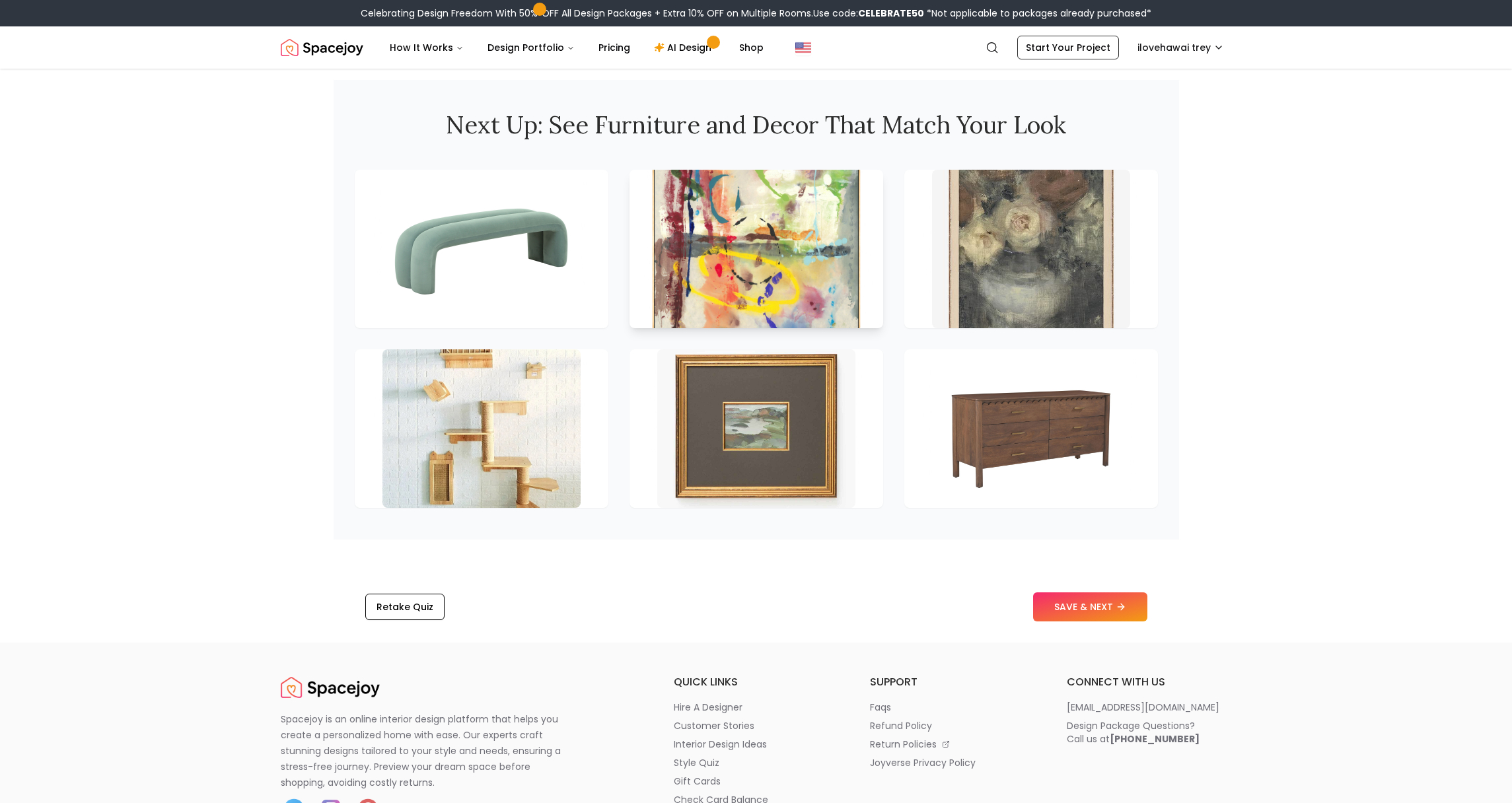
click at [739, 244] on img at bounding box center [756, 249] width 208 height 167
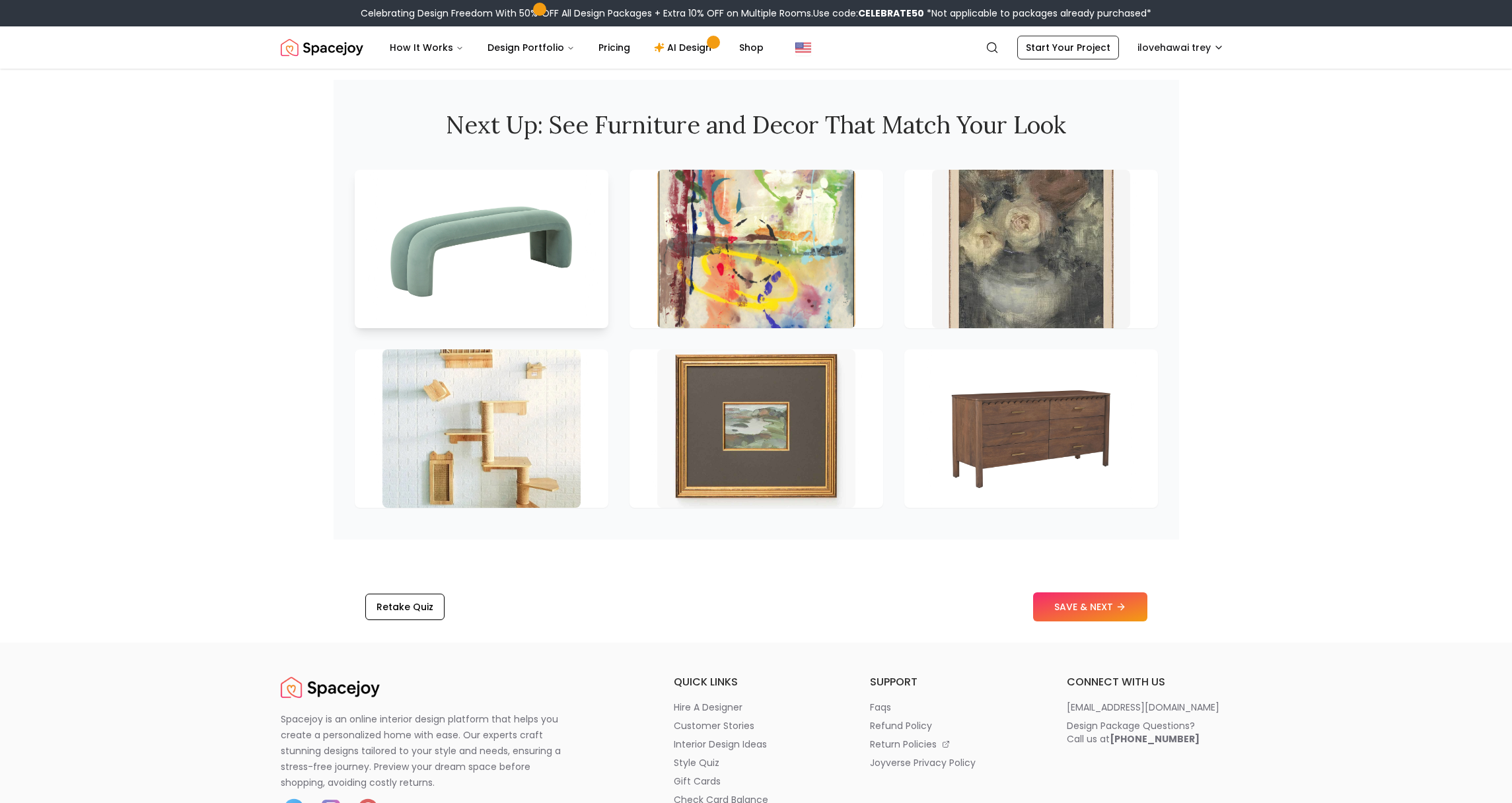
click at [570, 254] on img at bounding box center [481, 249] width 208 height 167
click at [1094, 602] on button "SAVE & NEXT" at bounding box center [1090, 606] width 114 height 29
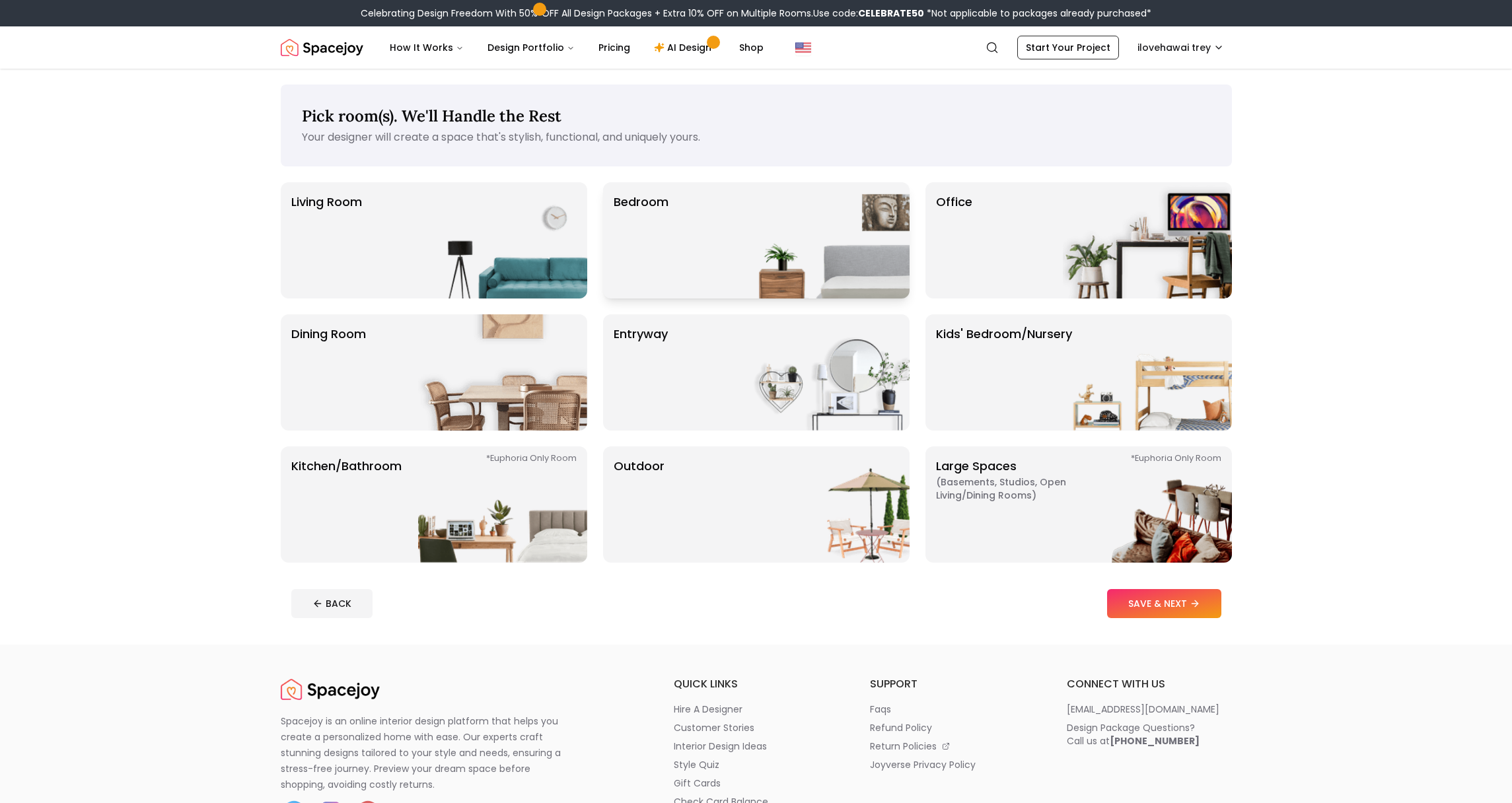
click at [747, 266] on img at bounding box center [825, 240] width 169 height 116
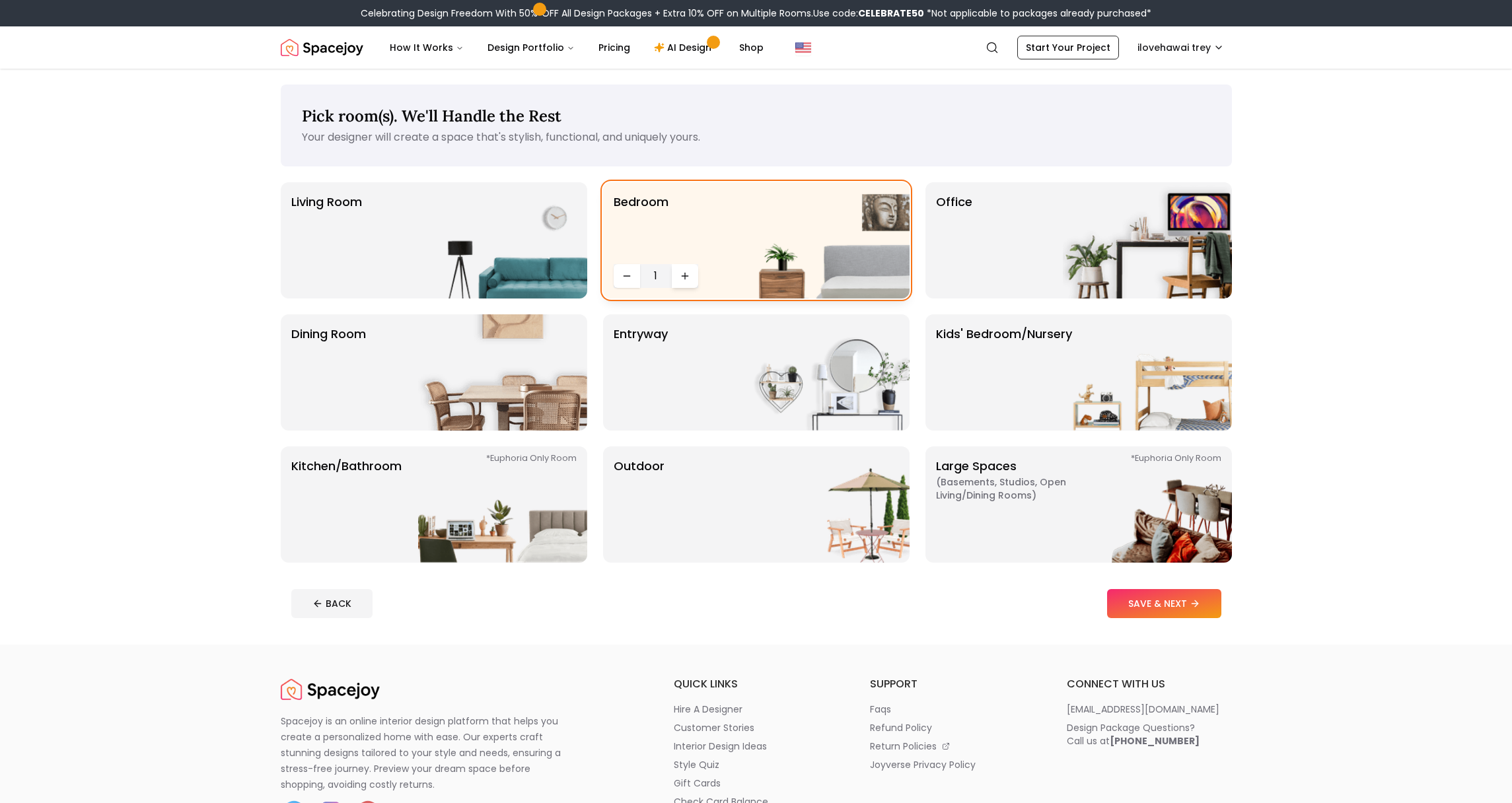
click at [678, 286] on button "Increase quantity" at bounding box center [685, 276] width 26 height 24
click at [481, 288] on img at bounding box center [503, 240] width 169 height 116
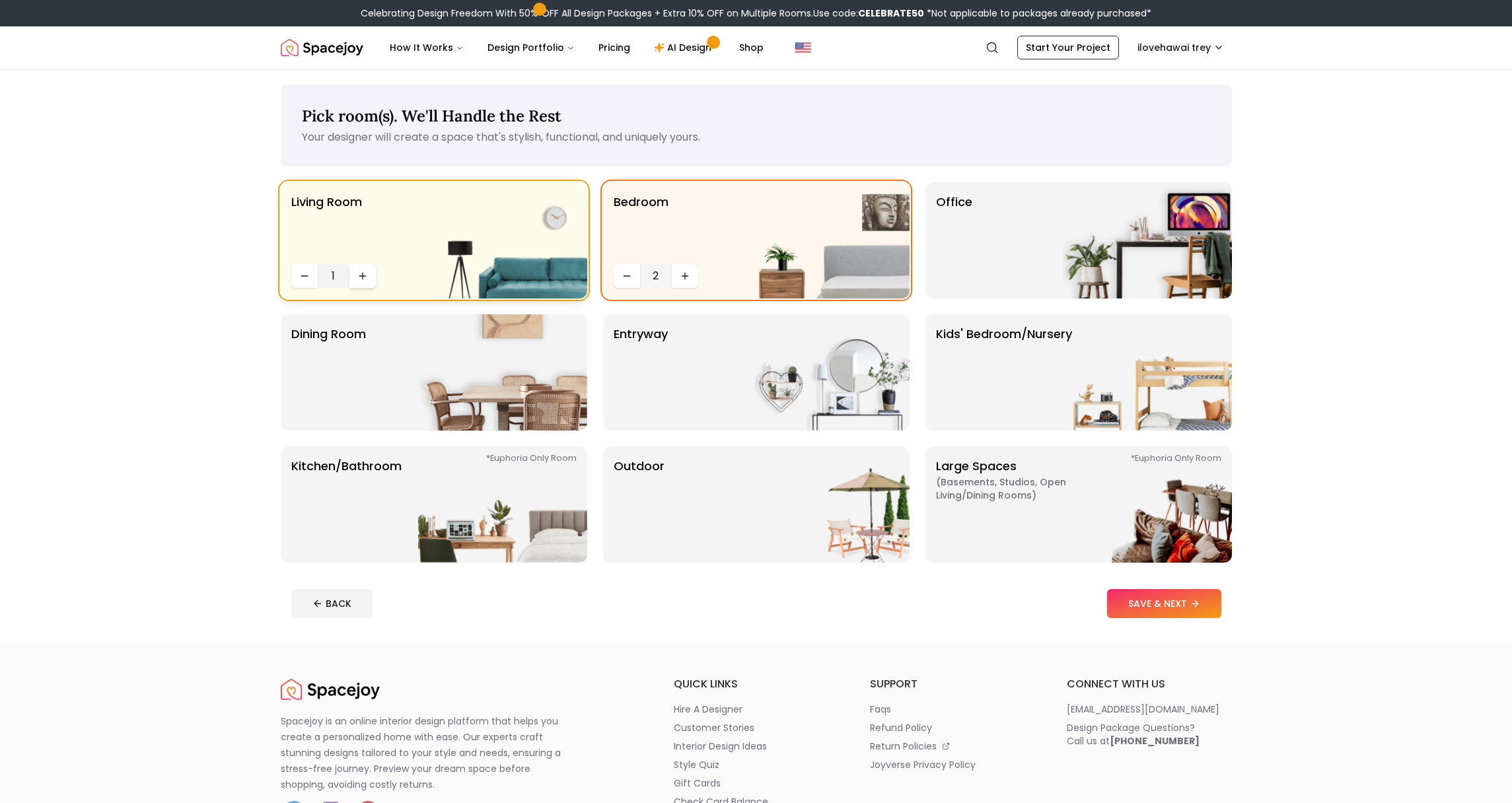
click at [363, 276] on icon "Increase quantity" at bounding box center [363, 276] width 0 height 6
click at [694, 274] on button "Increase quantity" at bounding box center [685, 276] width 26 height 24
click at [548, 402] on img at bounding box center [503, 373] width 169 height 116
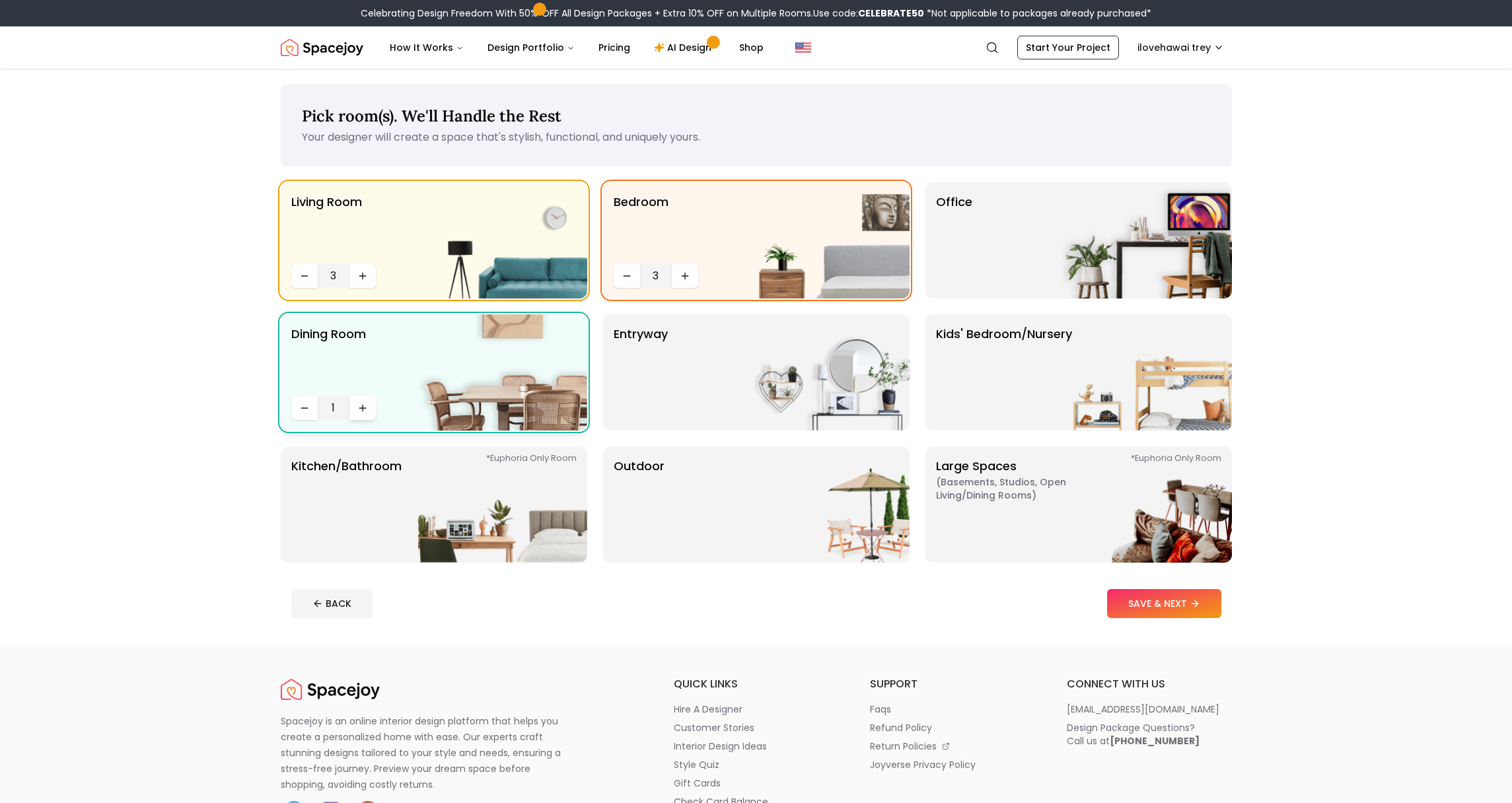
click at [364, 408] on icon "Increase quantity" at bounding box center [363, 408] width 11 height 11
click at [394, 455] on div "*Euphoria Only Room Kitchen/Bathroom *Euphoria Only Room" at bounding box center [434, 505] width 307 height 116
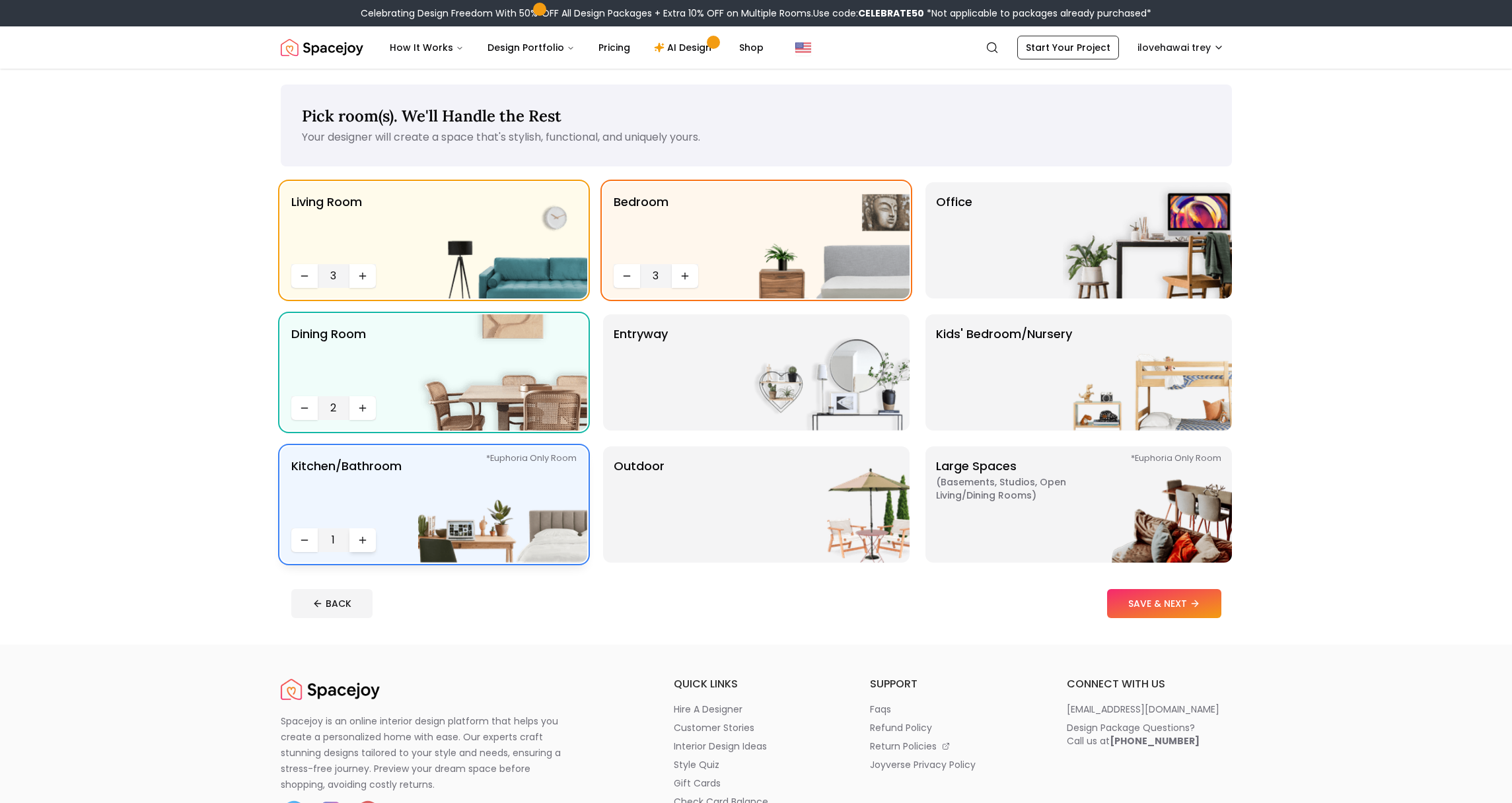
click at [353, 536] on button "Increase quantity" at bounding box center [362, 541] width 26 height 24
click at [354, 532] on button "Increase quantity" at bounding box center [362, 541] width 26 height 24
click at [818, 521] on img at bounding box center [825, 505] width 169 height 116
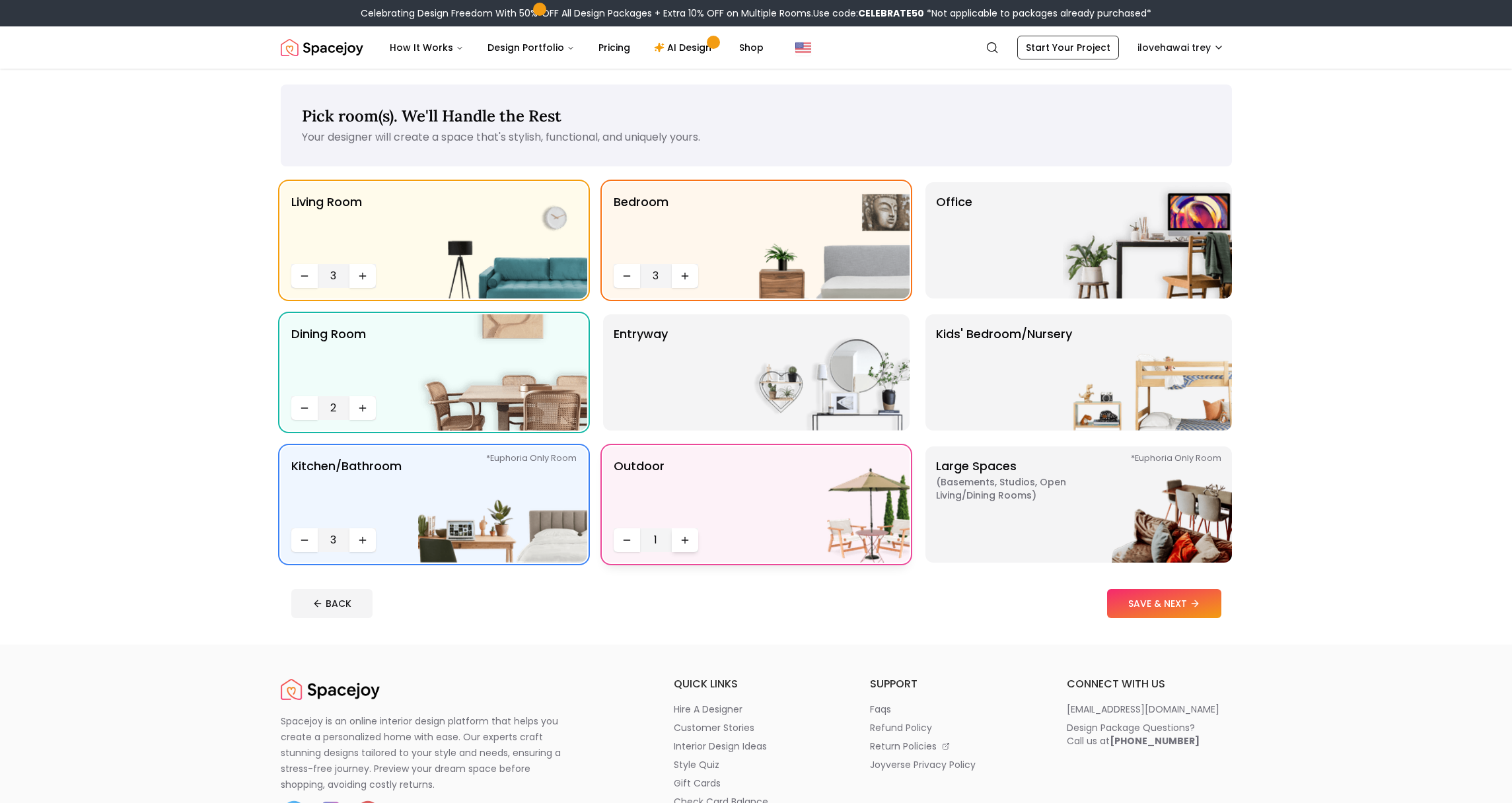
click at [689, 545] on button "Increase quantity" at bounding box center [685, 541] width 26 height 24
click at [689, 545] on button "Increase quantity" at bounding box center [685, 541] width 26 height 24
click at [799, 351] on img at bounding box center [825, 373] width 169 height 116
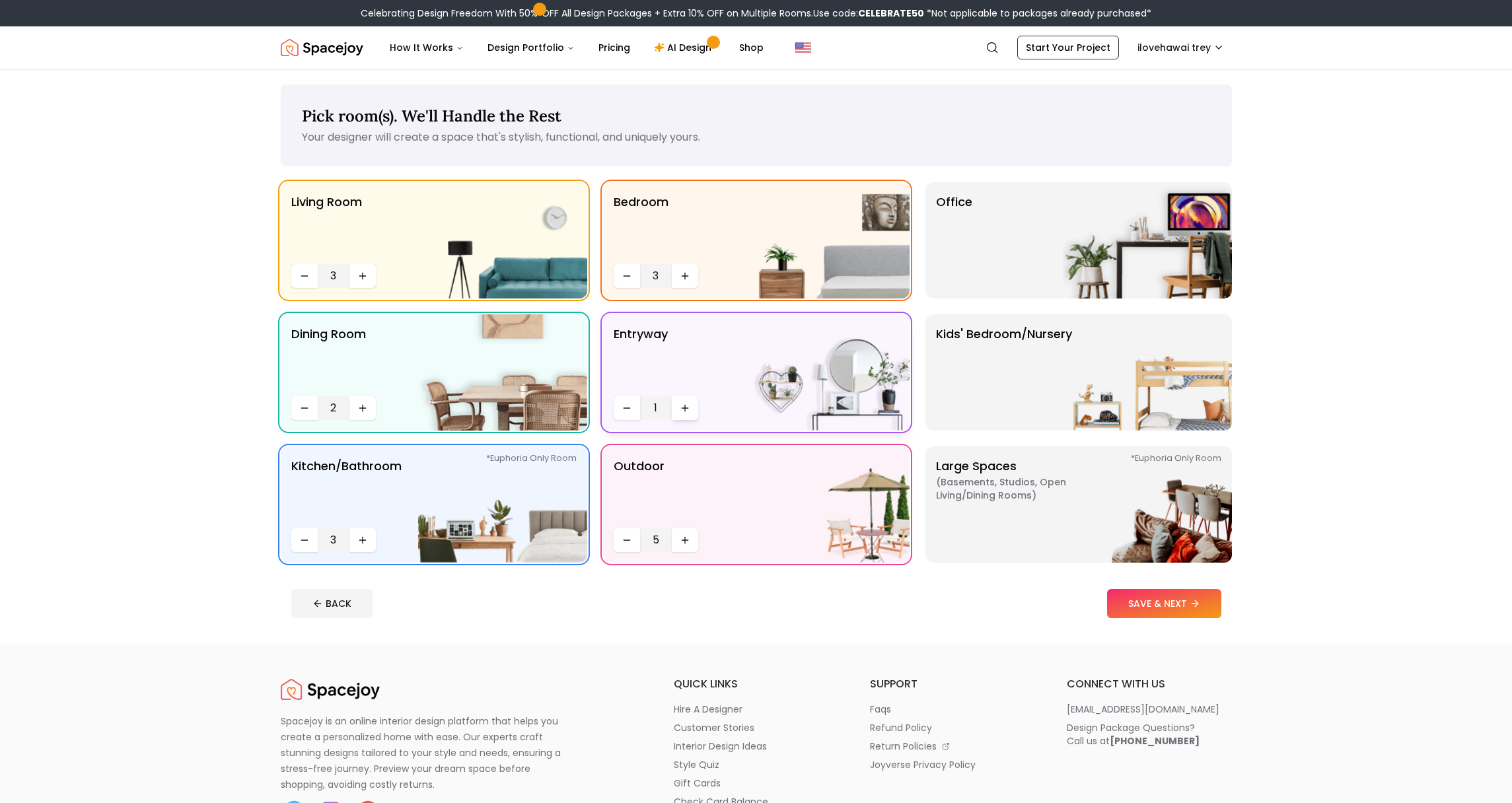
click at [677, 398] on button "Increase quantity" at bounding box center [685, 408] width 26 height 24
click at [1082, 212] on img at bounding box center [1147, 240] width 169 height 116
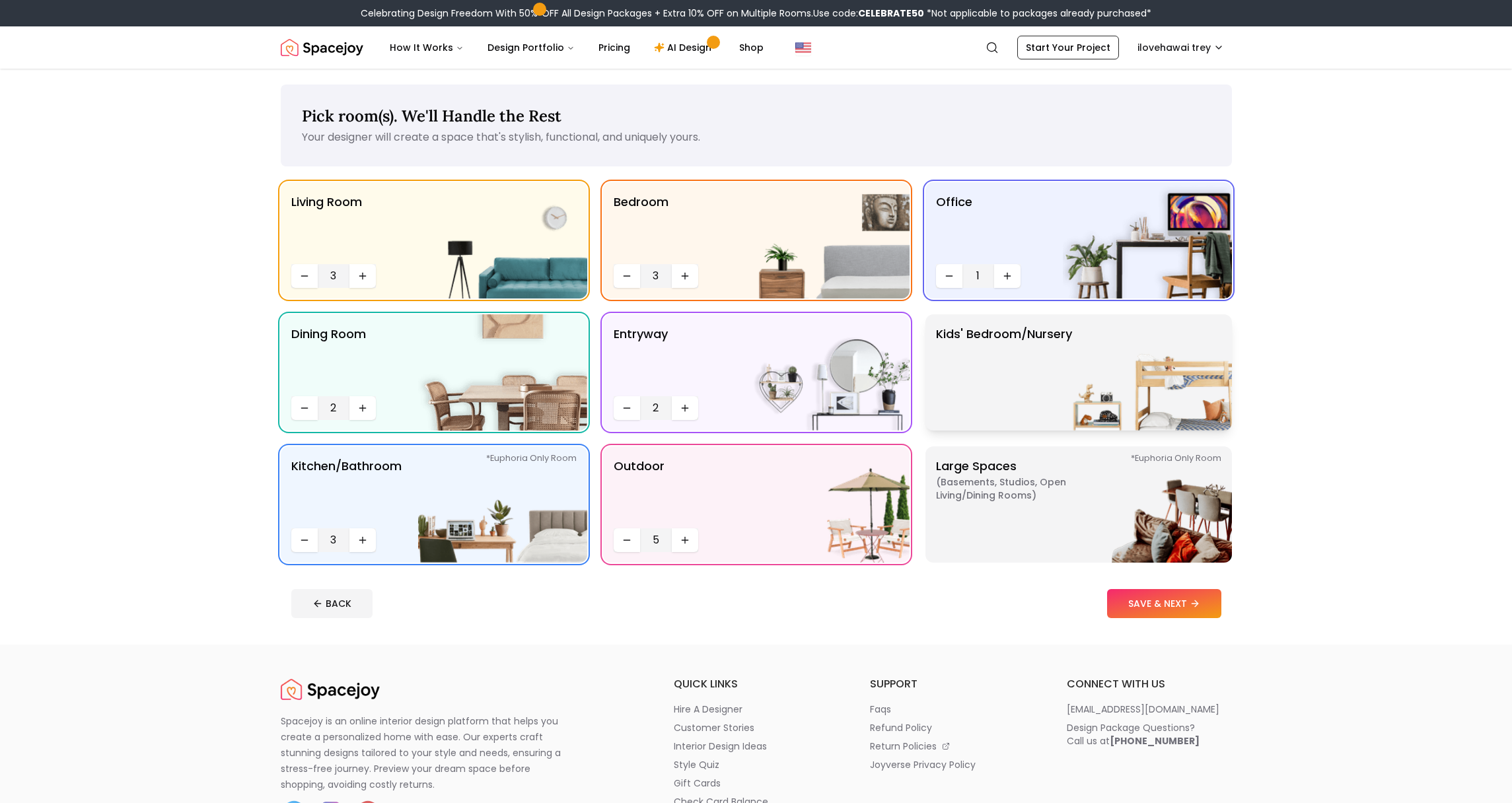
click at [1102, 352] on img at bounding box center [1147, 373] width 169 height 116
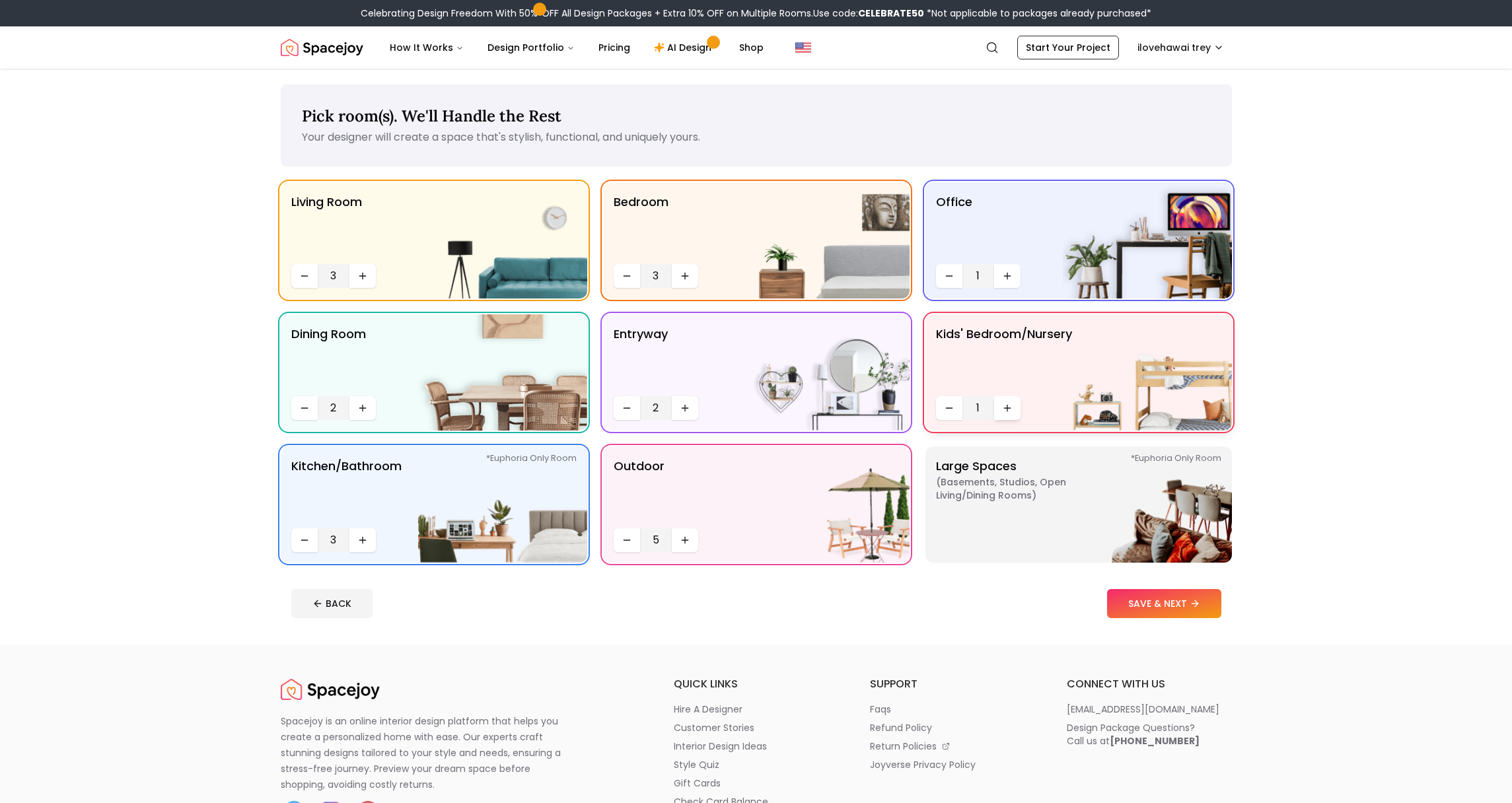
click at [1007, 410] on icon "Increase quantity" at bounding box center [1007, 408] width 0 height 6
click at [1037, 458] on p "Large Spaces ( Basements, Studios, Open living/dining rooms ) *Euphoria Only Ro…" at bounding box center [1018, 505] width 165 height 95
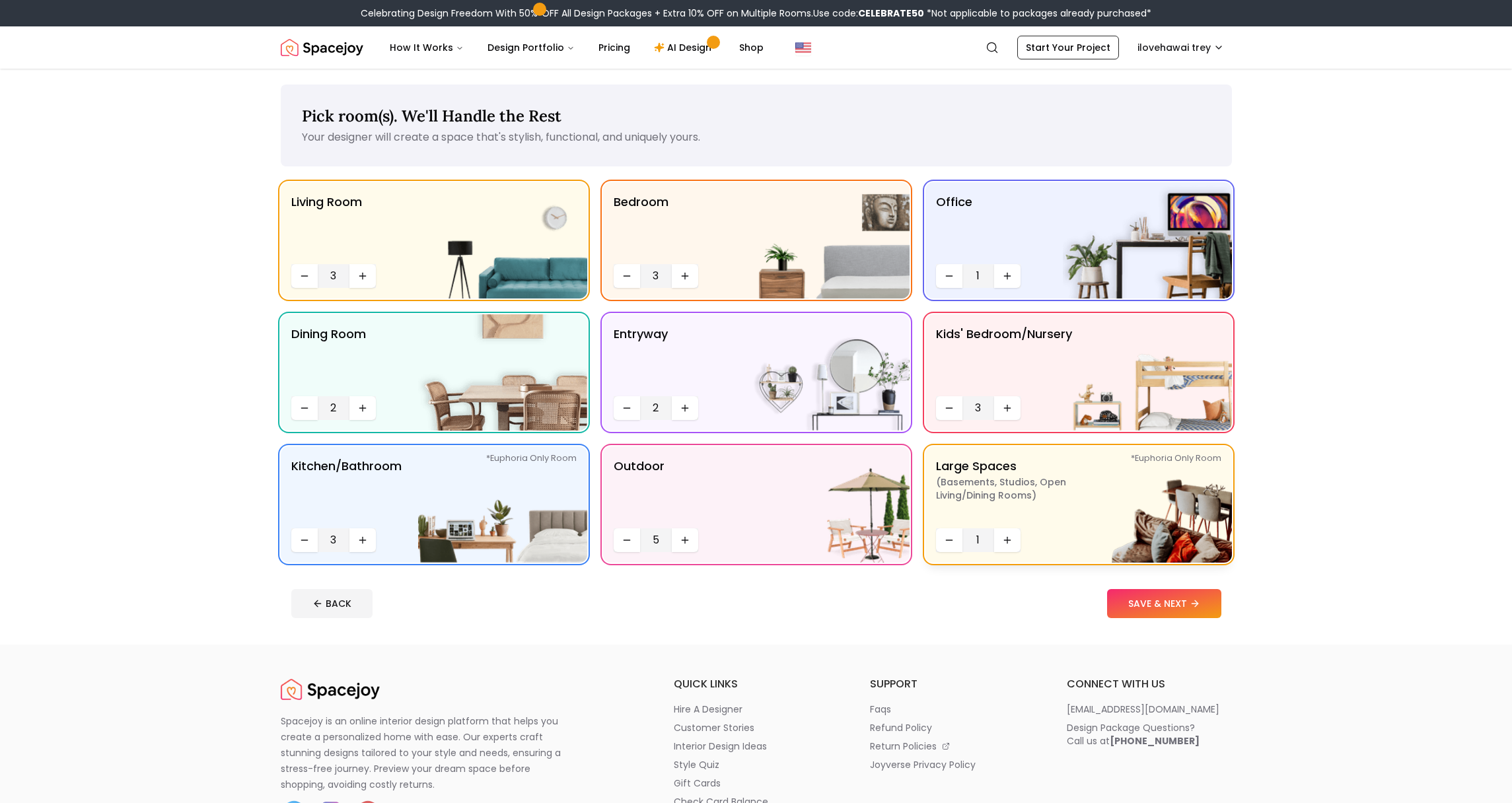
drag, startPoint x: 1015, startPoint y: 544, endPoint x: 1021, endPoint y: 528, distance: 17.1
click at [1014, 544] on button "Increase quantity" at bounding box center [1007, 541] width 26 height 24
click at [982, 259] on div "Office 1" at bounding box center [1079, 240] width 307 height 116
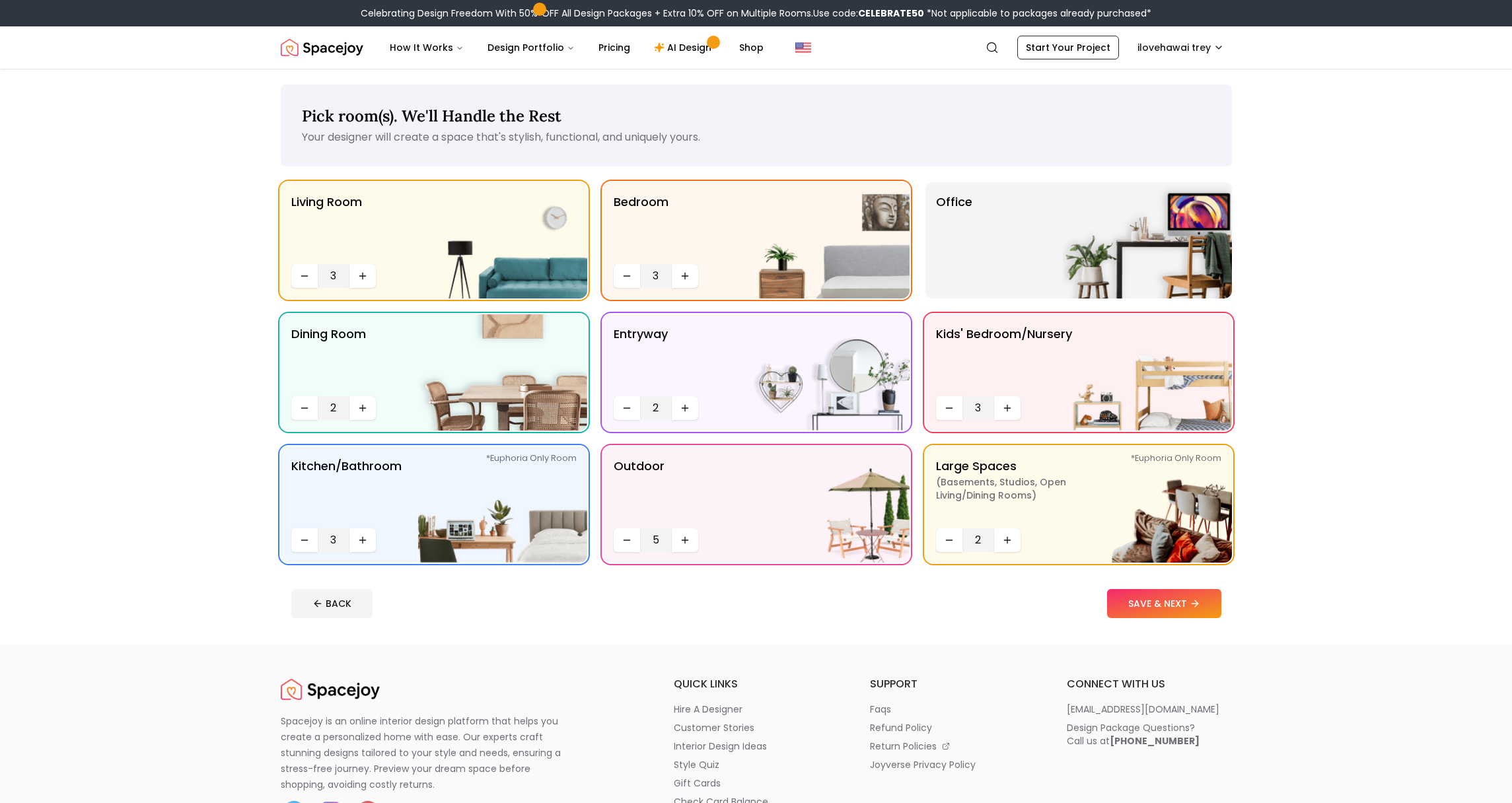
click at [998, 277] on div "Office" at bounding box center [1079, 240] width 307 height 116
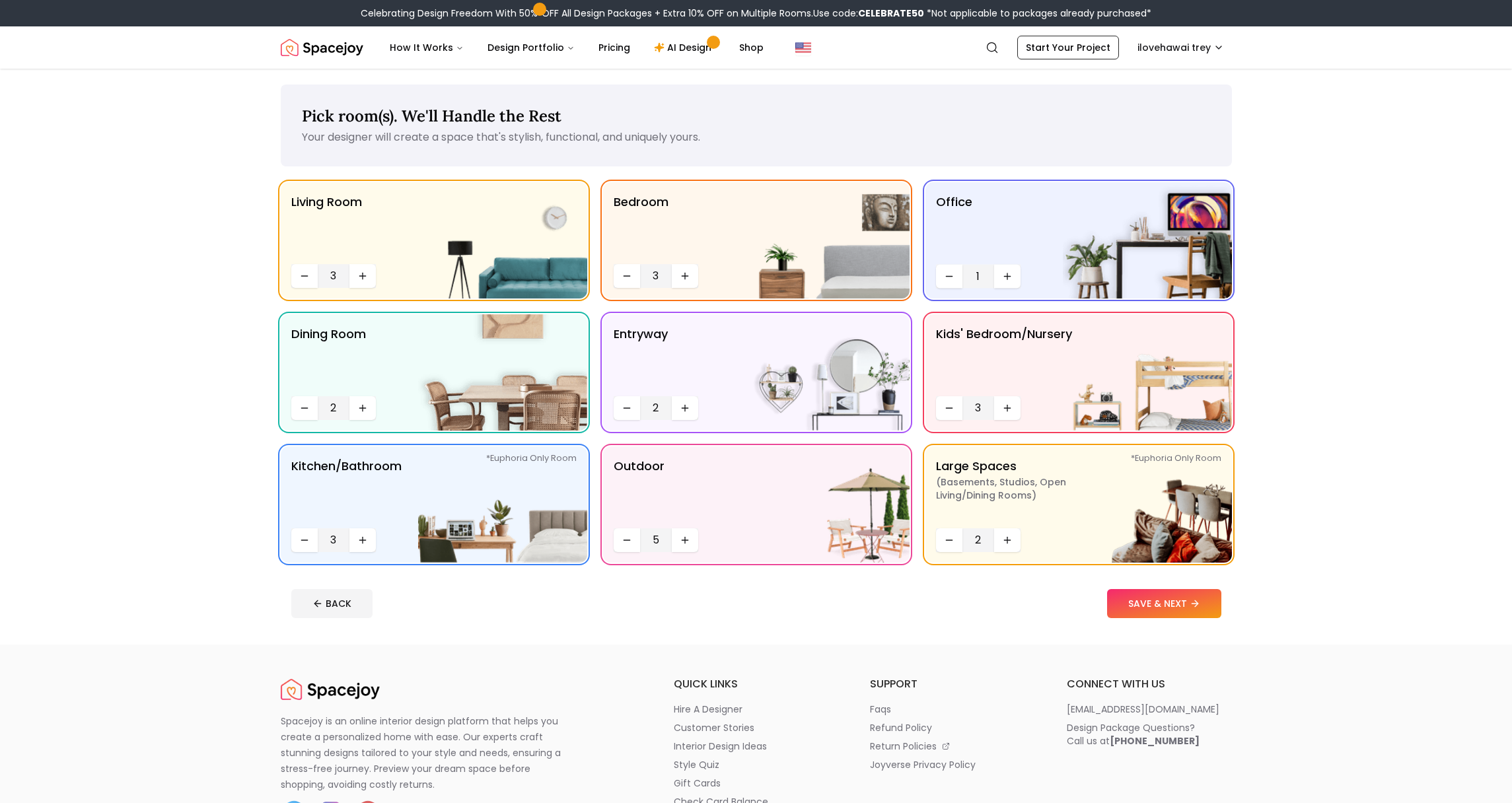
click at [998, 277] on button "Increase quantity" at bounding box center [1007, 277] width 26 height 24
click at [1141, 609] on button "SAVE & NEXT" at bounding box center [1164, 603] width 114 height 29
